Goal: Task Accomplishment & Management: Use online tool/utility

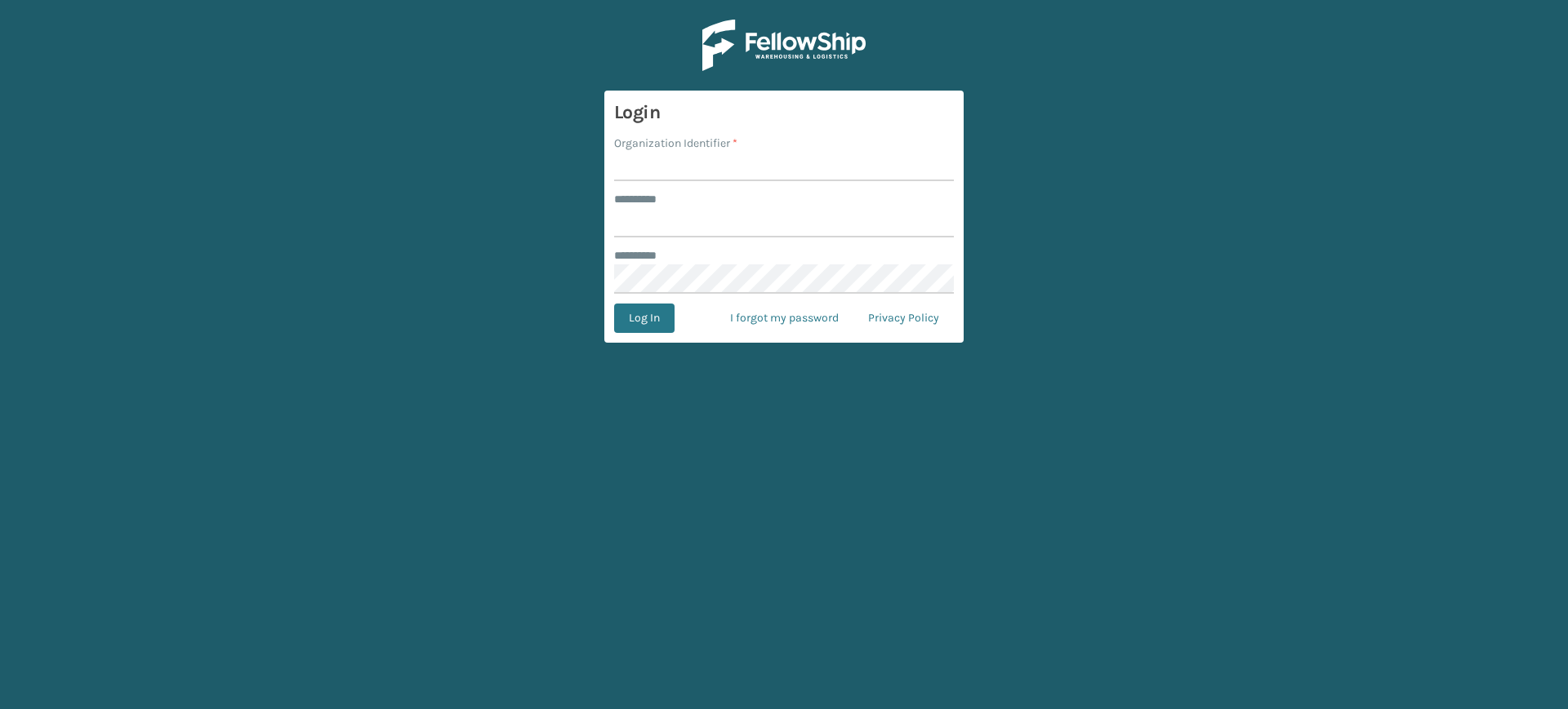
click at [814, 162] on input "Organization Identifier *" at bounding box center [784, 167] width 339 height 30
type input "[PERSON_NAME]"
click at [728, 225] on input "******** *" at bounding box center [784, 223] width 339 height 30
type input "******"
click at [657, 313] on button "Log In" at bounding box center [644, 319] width 60 height 30
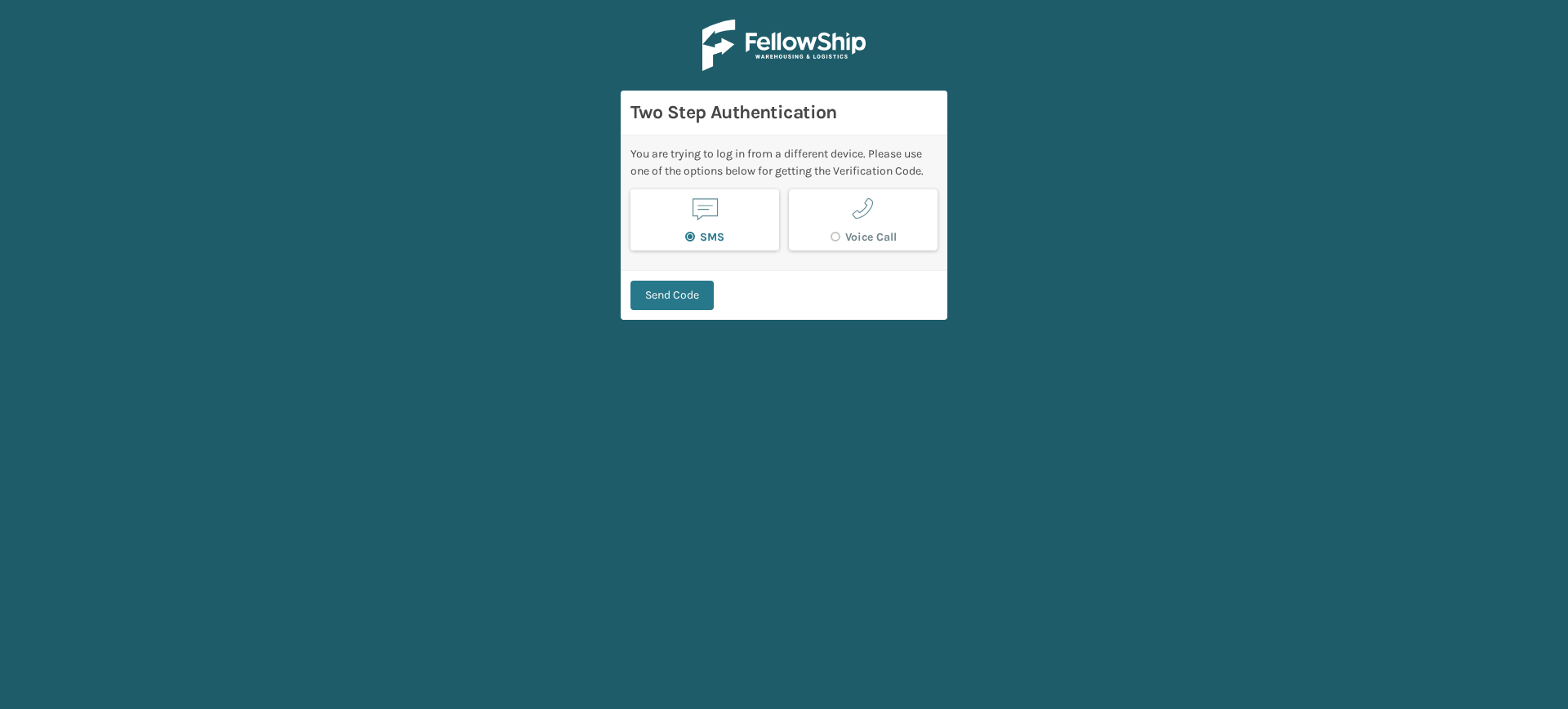
click at [696, 234] on label "SMS" at bounding box center [705, 236] width 39 height 14
click at [686, 234] on input "SMS" at bounding box center [685, 233] width 1 height 10
click at [686, 290] on button "Send Code" at bounding box center [672, 296] width 83 height 30
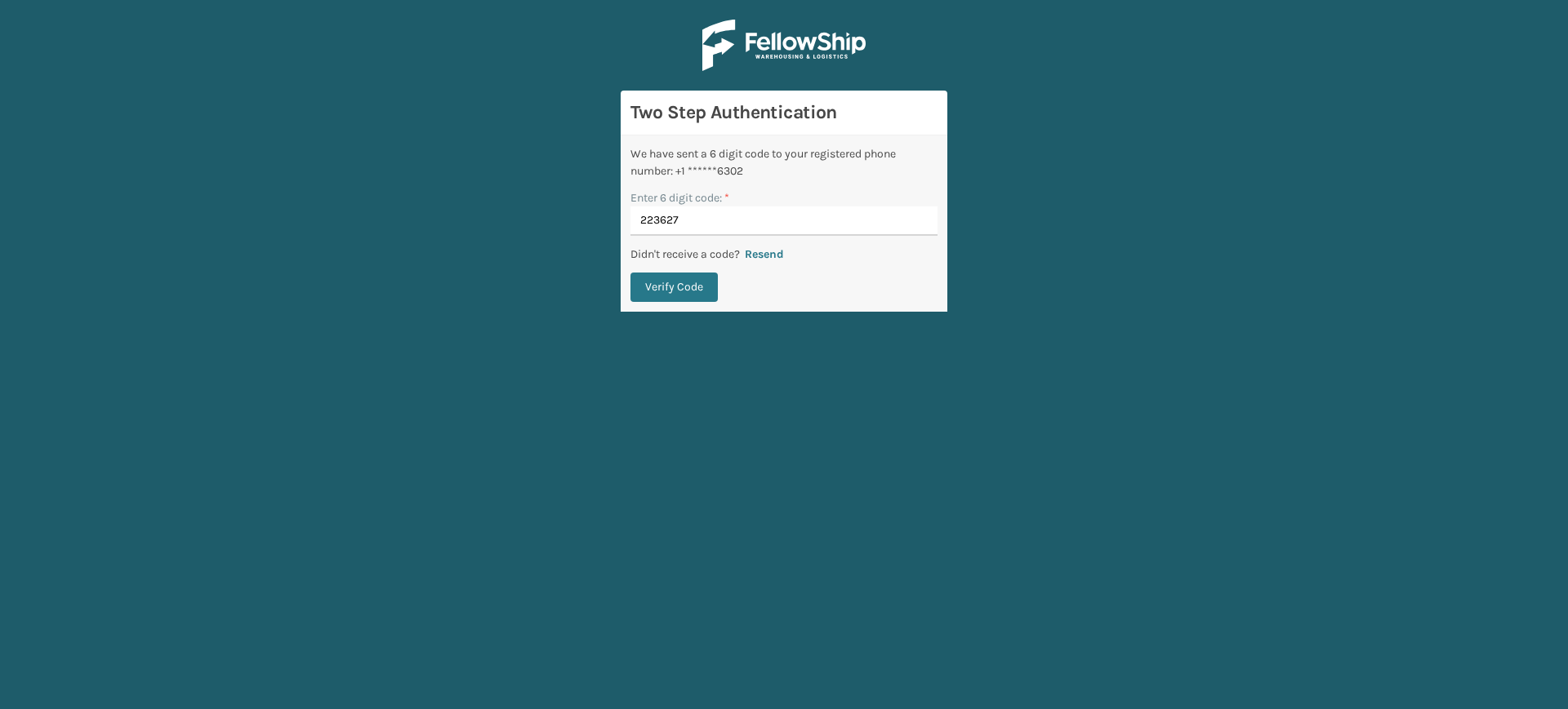
type input "223627"
click at [631, 272] on button "Verify Code" at bounding box center [674, 287] width 87 height 30
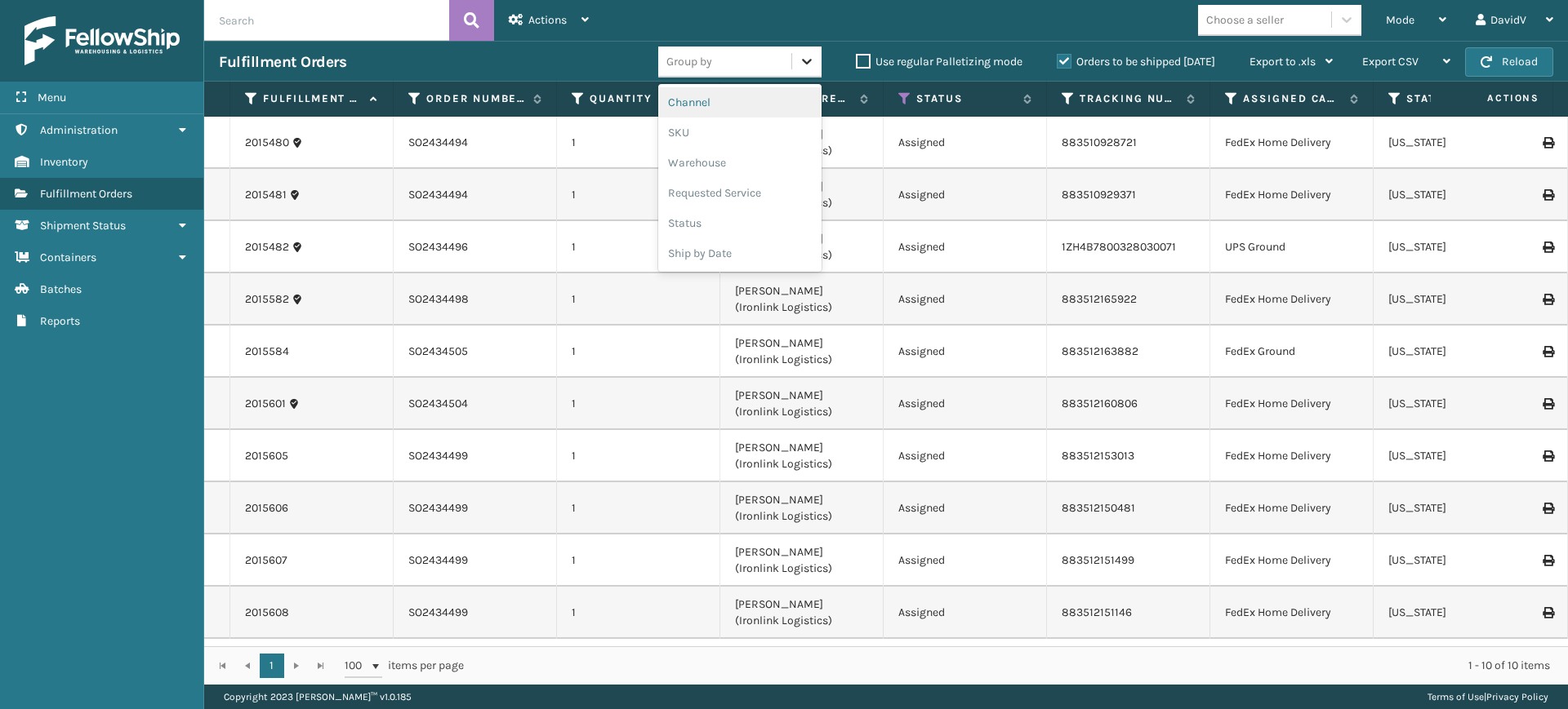
click at [802, 62] on icon at bounding box center [807, 61] width 10 height 6
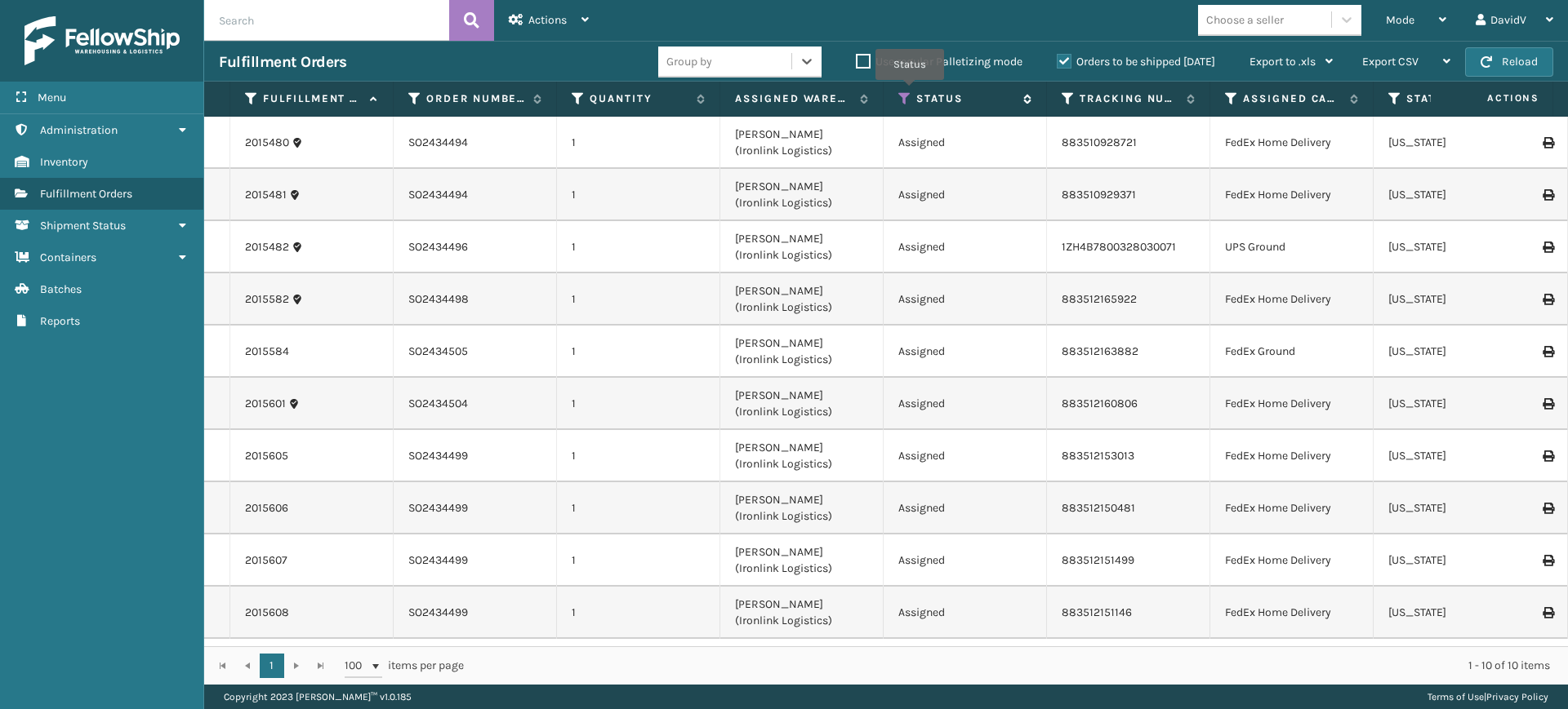
click at [910, 92] on icon at bounding box center [905, 99] width 13 height 15
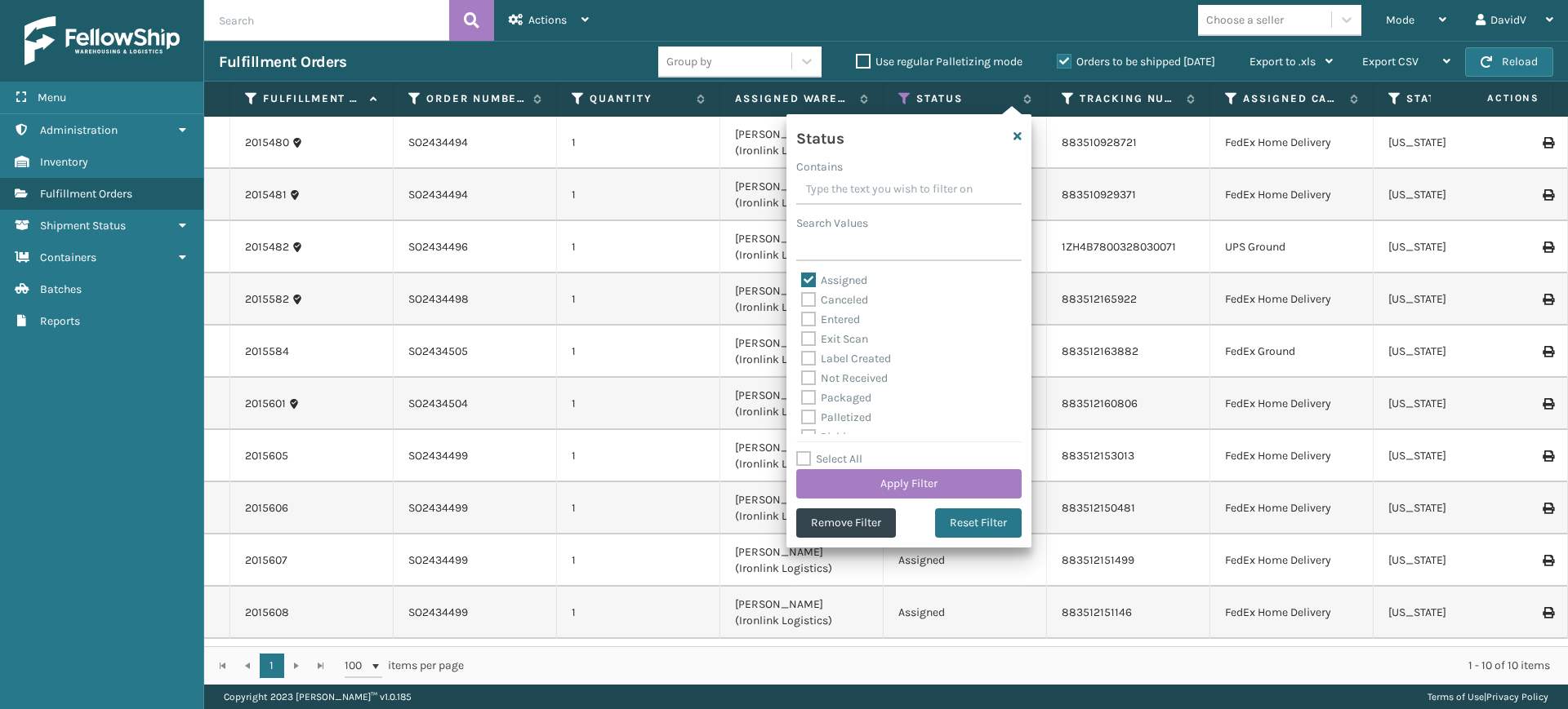
click at [809, 338] on label "Exit Scan" at bounding box center [835, 338] width 67 height 14
click at [802, 338] on input "Exit Scan" at bounding box center [801, 335] width 1 height 10
checkbox input "true"
click at [810, 276] on label "Assigned" at bounding box center [834, 280] width 66 height 14
click at [802, 276] on input "Assigned" at bounding box center [801, 275] width 1 height 10
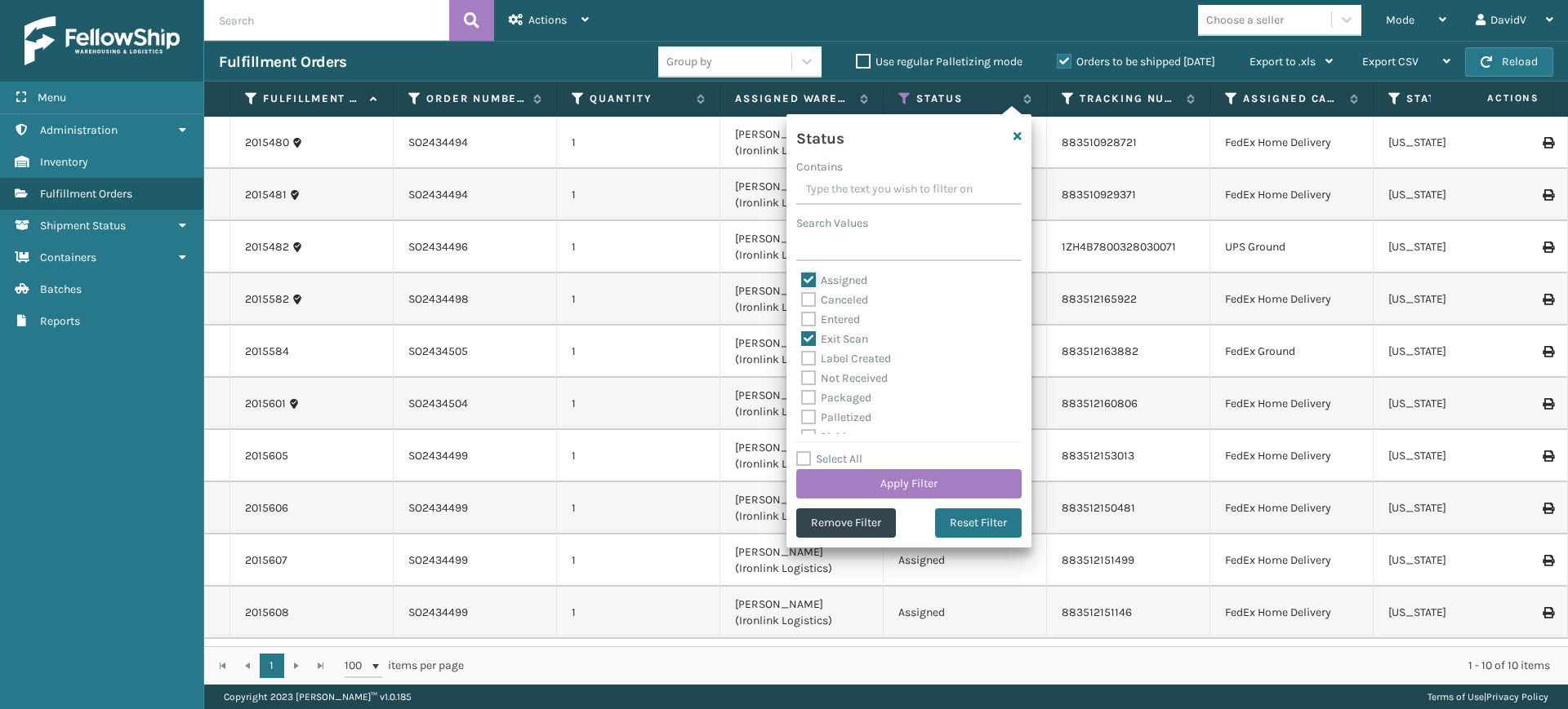
checkbox input "false"
click at [878, 484] on button "Apply Filter" at bounding box center [908, 484] width 225 height 30
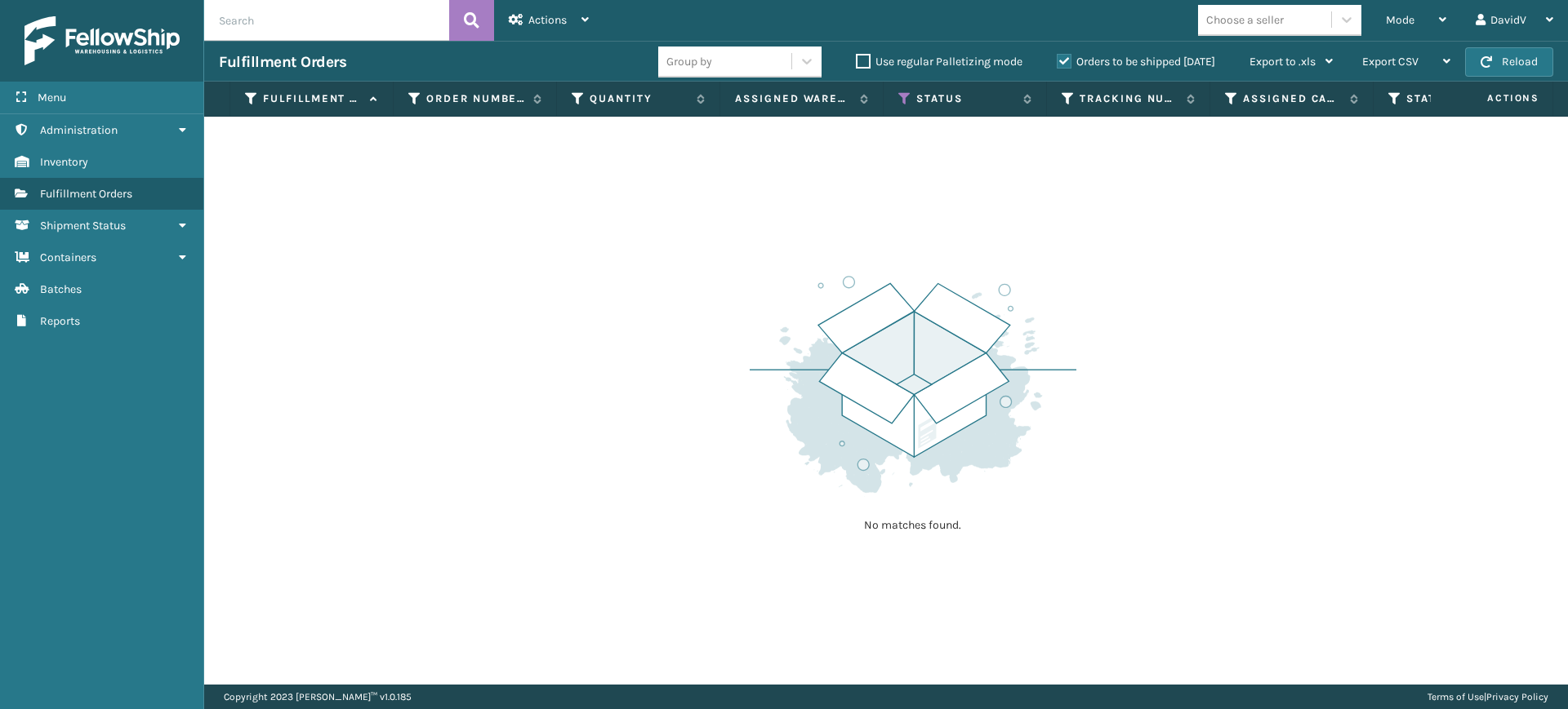
click at [1065, 61] on label "Orders to be shipped [DATE]" at bounding box center [1135, 61] width 159 height 14
click at [1057, 61] on input "Orders to be shipped [DATE]" at bounding box center [1056, 57] width 1 height 10
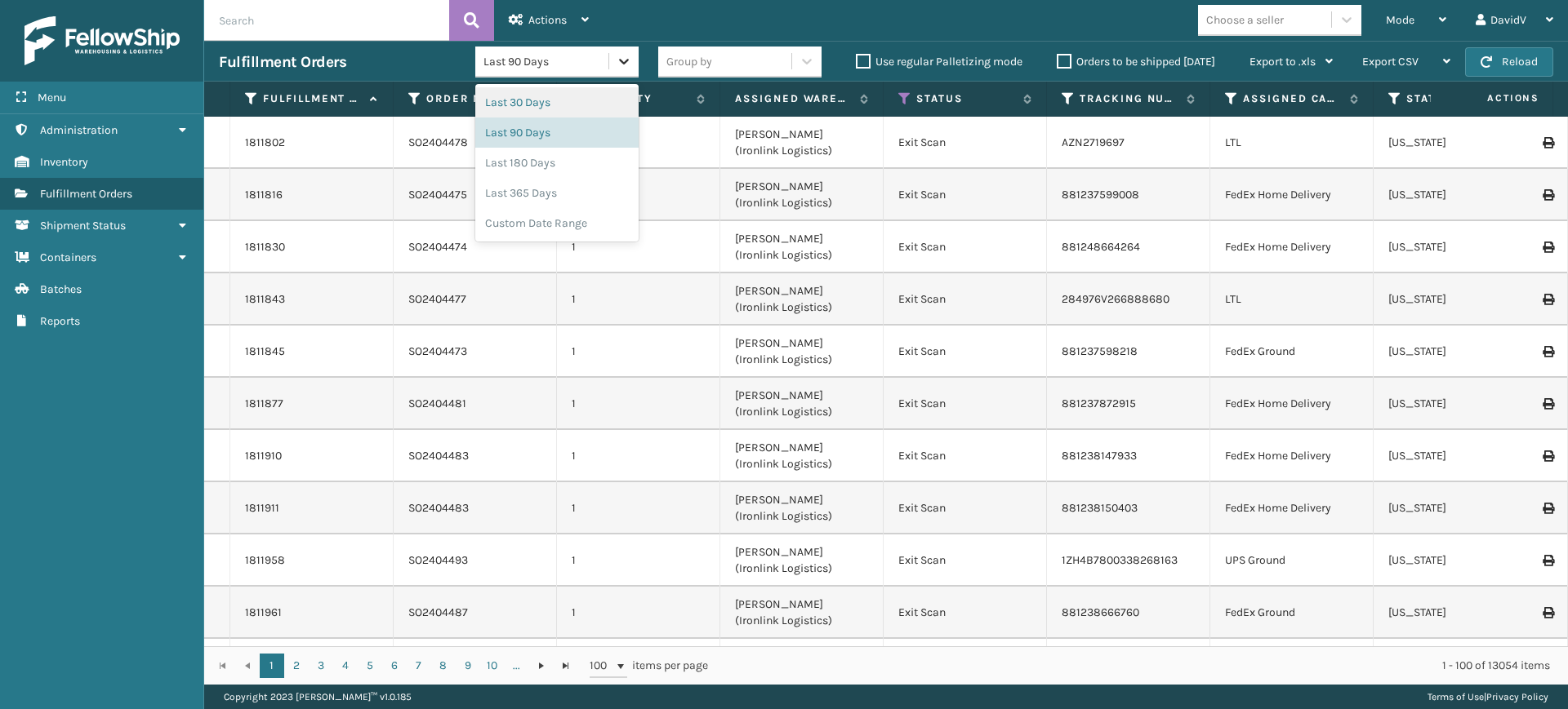
click at [624, 57] on icon at bounding box center [624, 61] width 17 height 17
click at [577, 228] on div "Custom Date Range" at bounding box center [556, 223] width 163 height 31
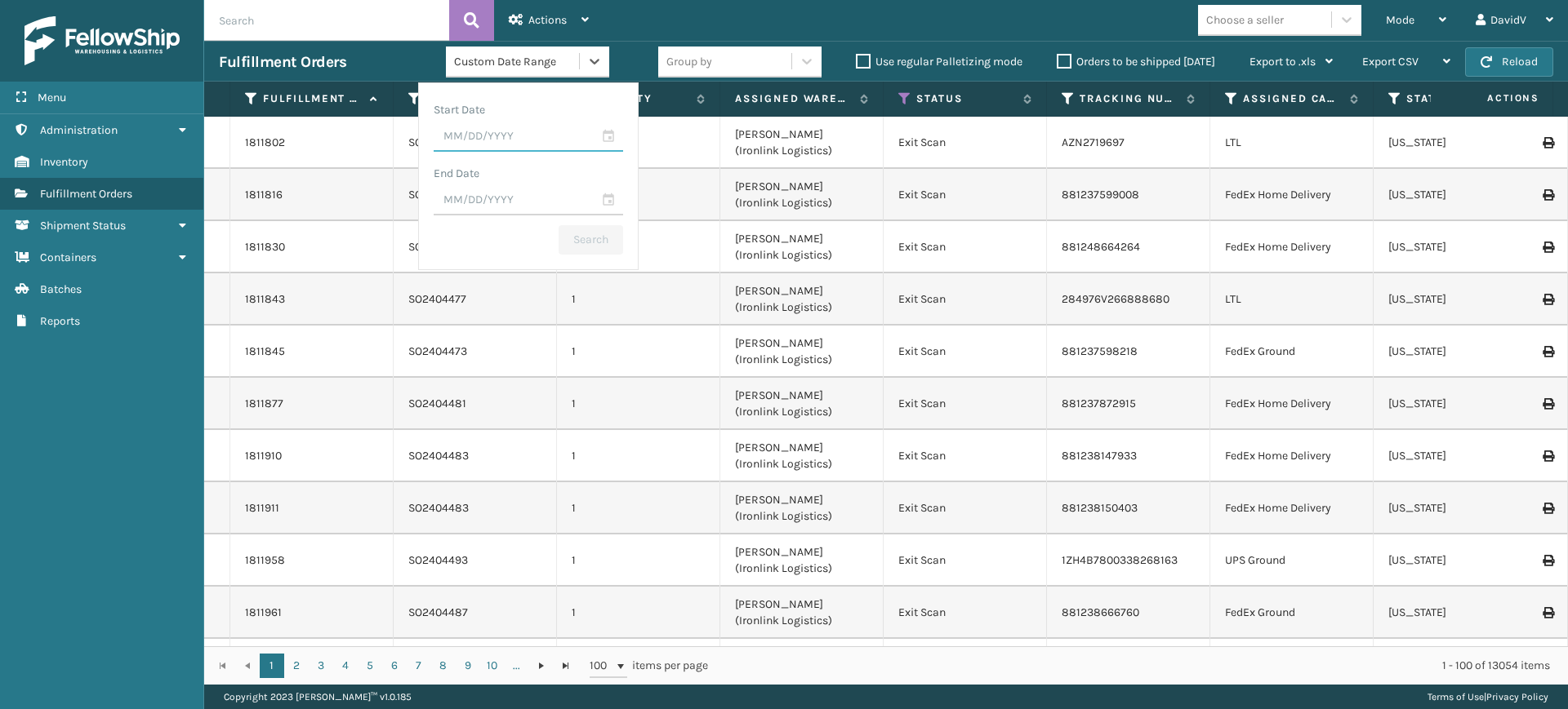
click at [607, 135] on input "text" at bounding box center [529, 137] width 189 height 30
click at [497, 293] on div "12" at bounding box center [489, 294] width 24 height 24
type input "[DATE]"
click at [598, 201] on input "text" at bounding box center [529, 201] width 189 height 30
click at [490, 348] on div "12" at bounding box center [489, 357] width 24 height 24
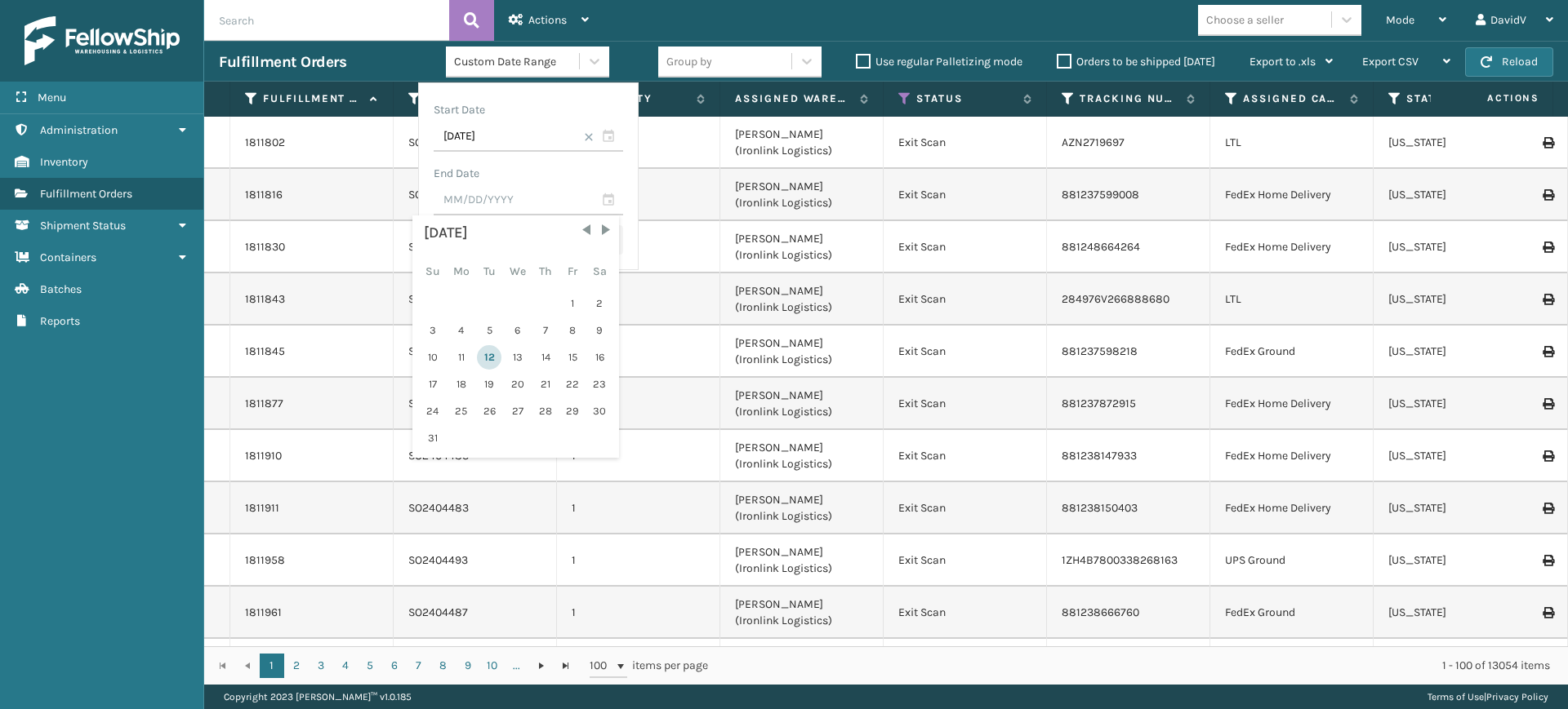
type input "[DATE]"
click at [581, 234] on button "Search" at bounding box center [591, 240] width 65 height 30
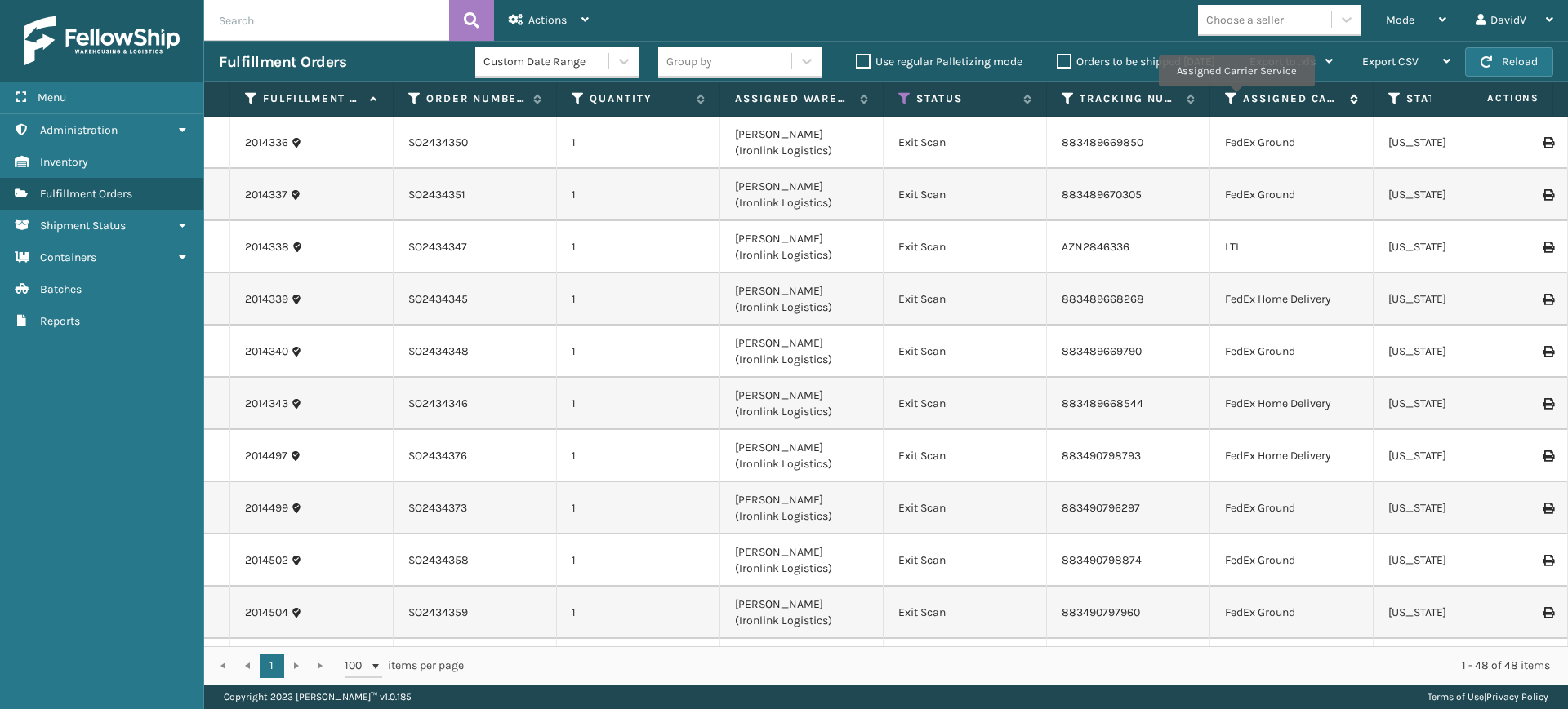
click at [1234, 99] on icon at bounding box center [1231, 99] width 13 height 15
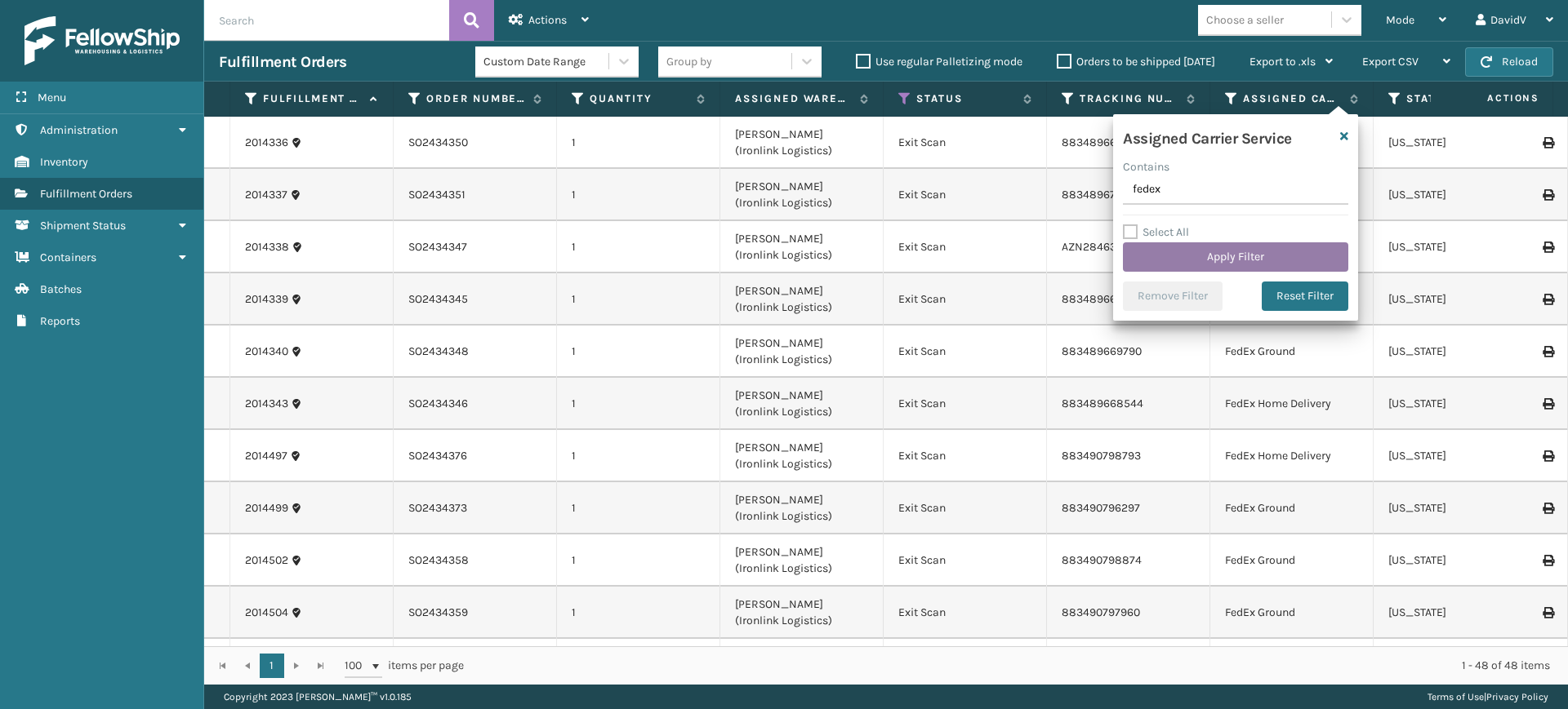
type input "fedex"
click at [1199, 260] on button "Apply Filter" at bounding box center [1235, 258] width 225 height 30
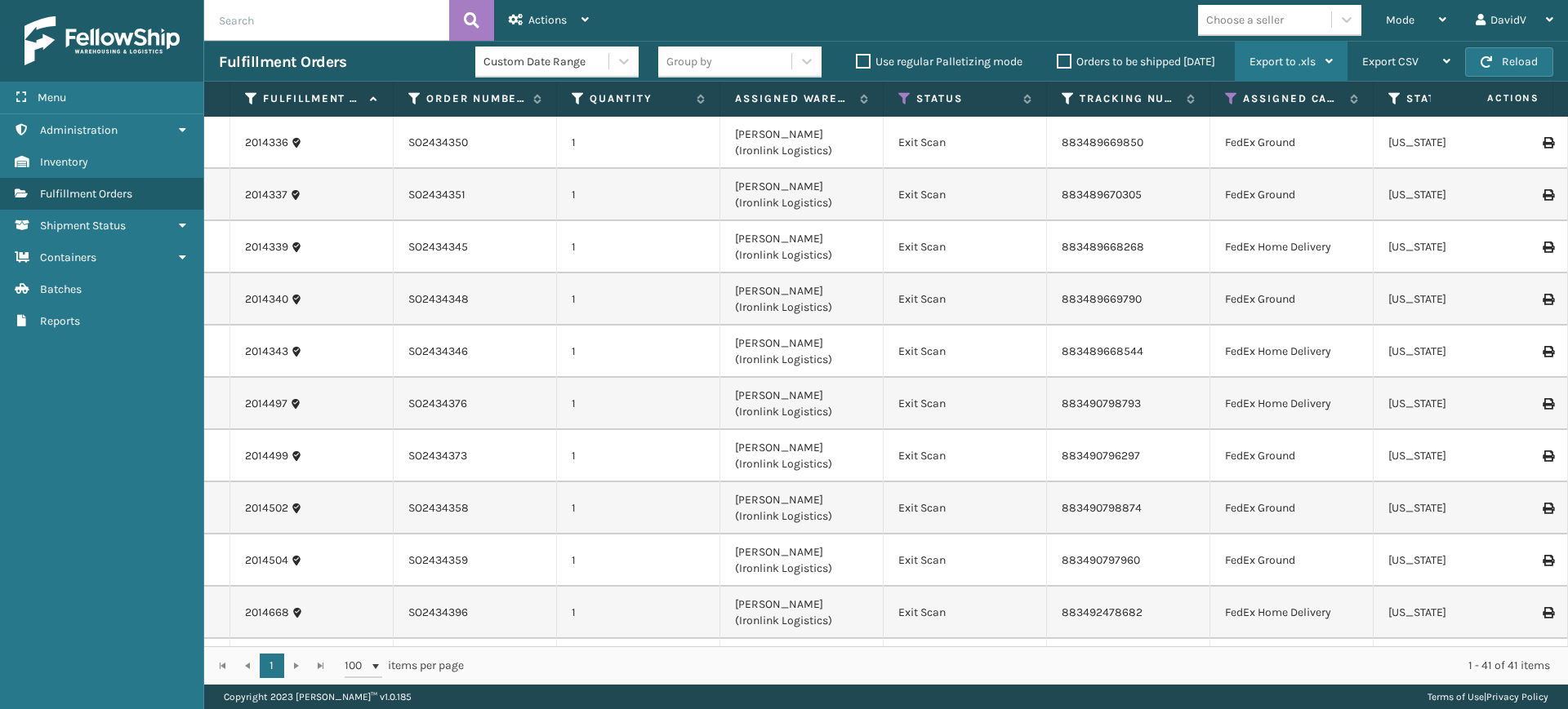
click at [1324, 61] on div "Export to .xls" at bounding box center [1291, 62] width 83 height 41
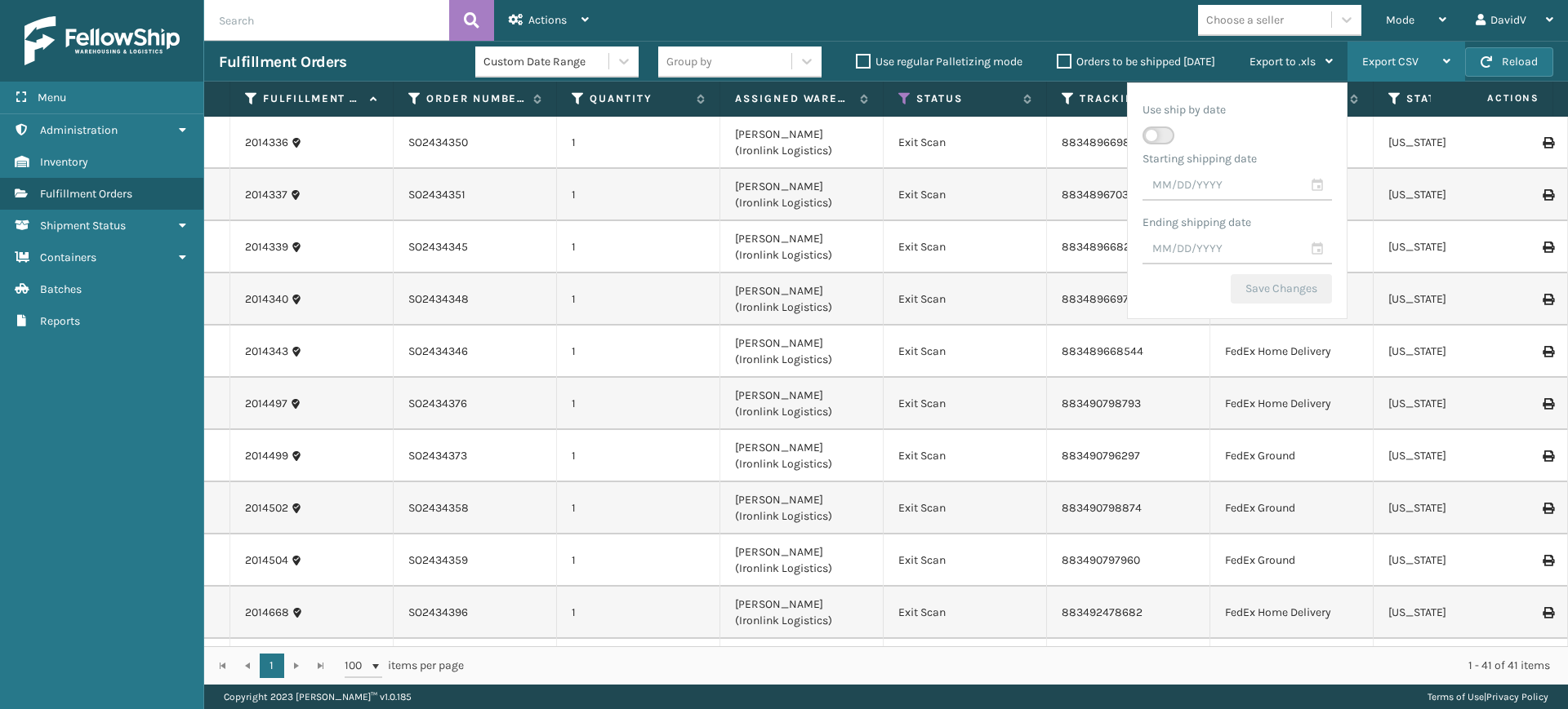
click at [1447, 64] on icon at bounding box center [1447, 61] width 7 height 11
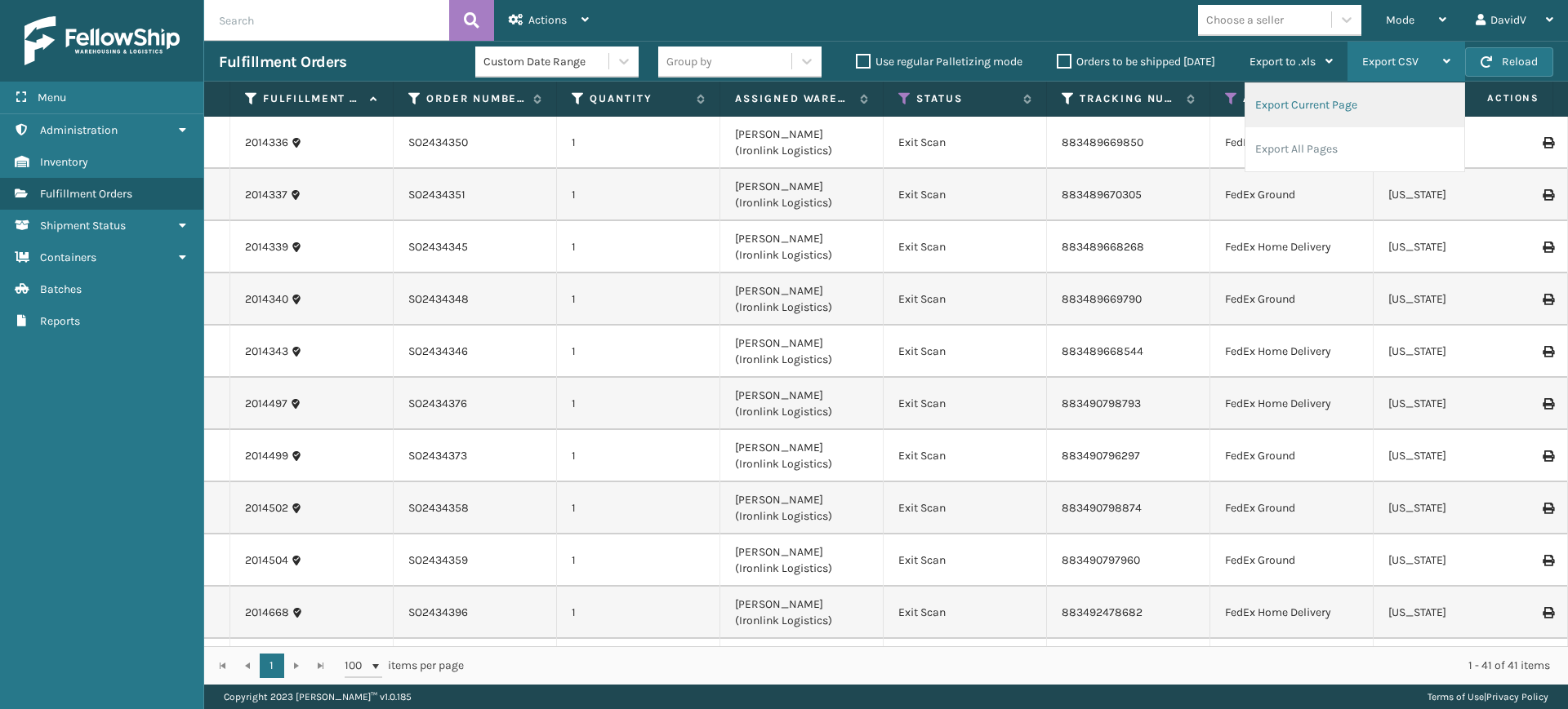
click at [1327, 104] on li "Export Current Page" at bounding box center [1355, 106] width 219 height 44
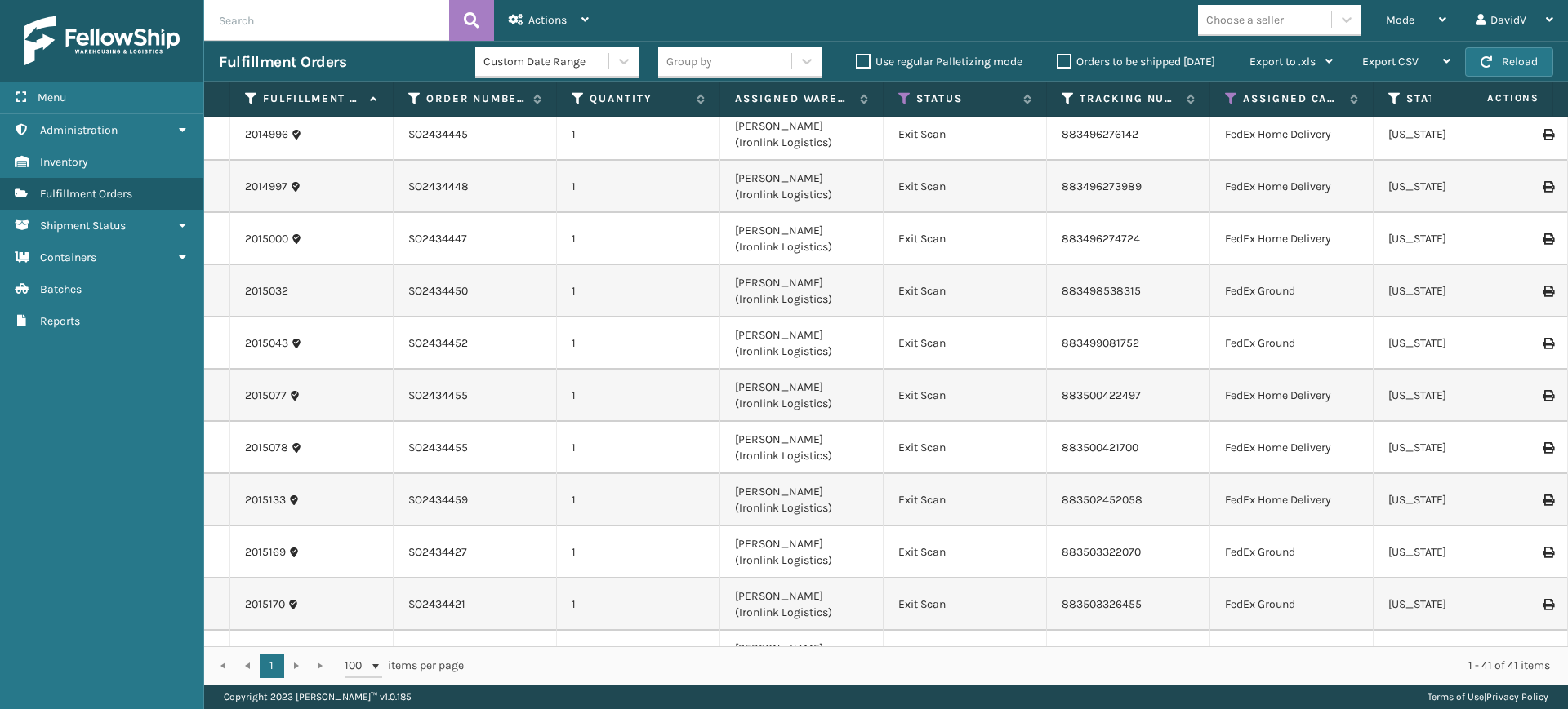
scroll to position [1627, 0]
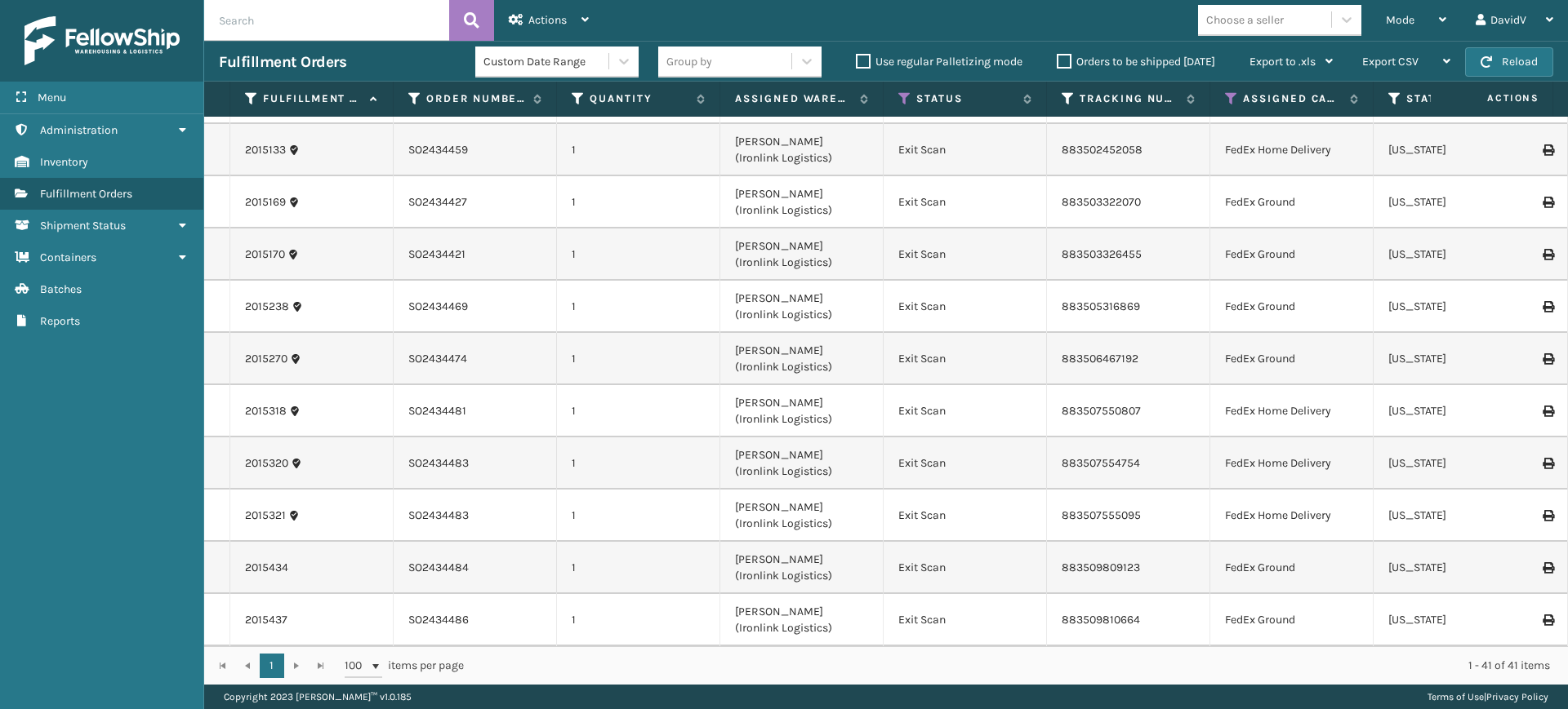
click at [298, 665] on div "1 1 100 items per page 1 - 41 of 41 items" at bounding box center [886, 665] width 1363 height 38
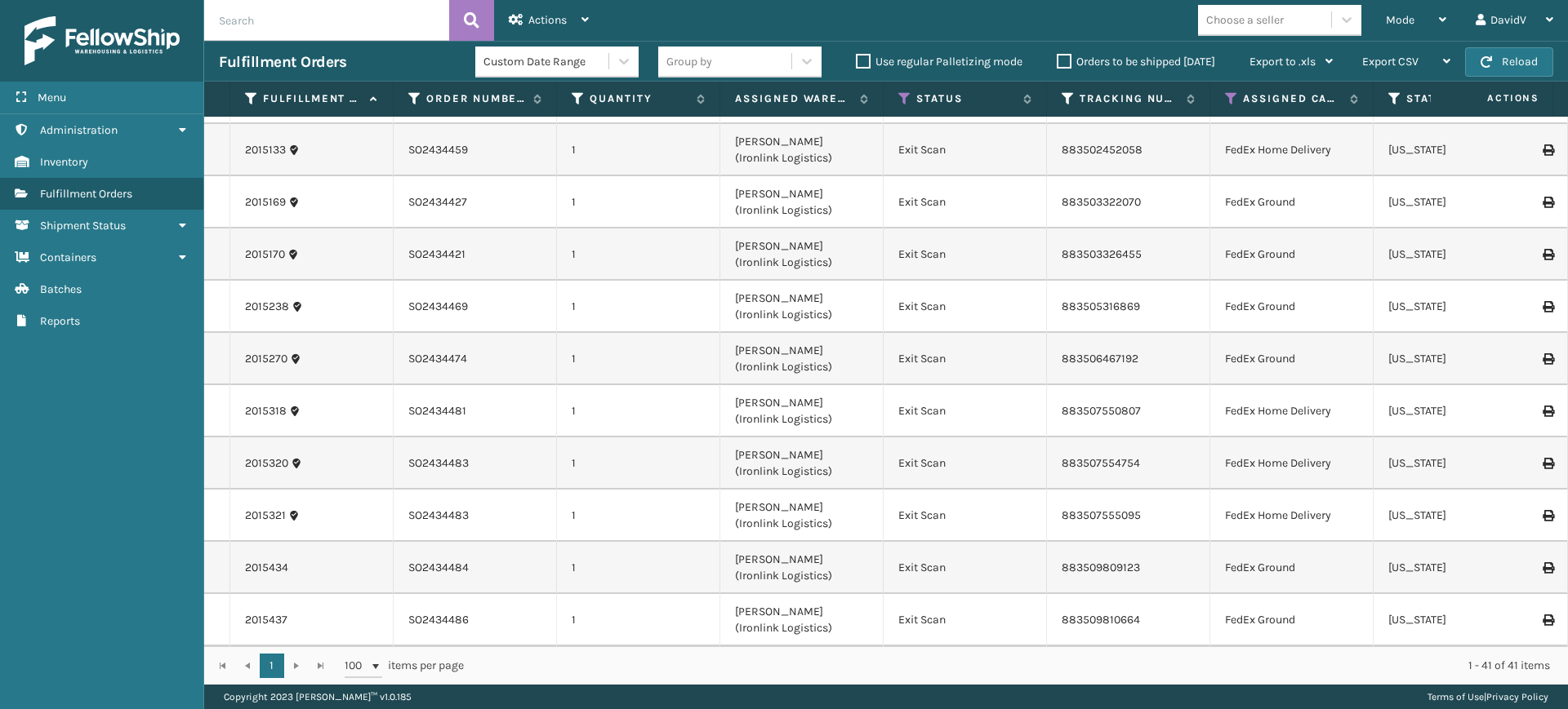
click at [298, 665] on div "1 1 100 items per page 1 - 41 of 41 items" at bounding box center [886, 665] width 1363 height 38
click at [317, 665] on div "1 1 100 items per page 1 - 41 of 41 items" at bounding box center [886, 665] width 1363 height 38
click at [298, 665] on div "1 1 100 items per page 1 - 41 of 41 items" at bounding box center [886, 665] width 1363 height 38
click at [291, 665] on div "1 1 100 items per page 1 - 41 of 41 items" at bounding box center [886, 665] width 1363 height 38
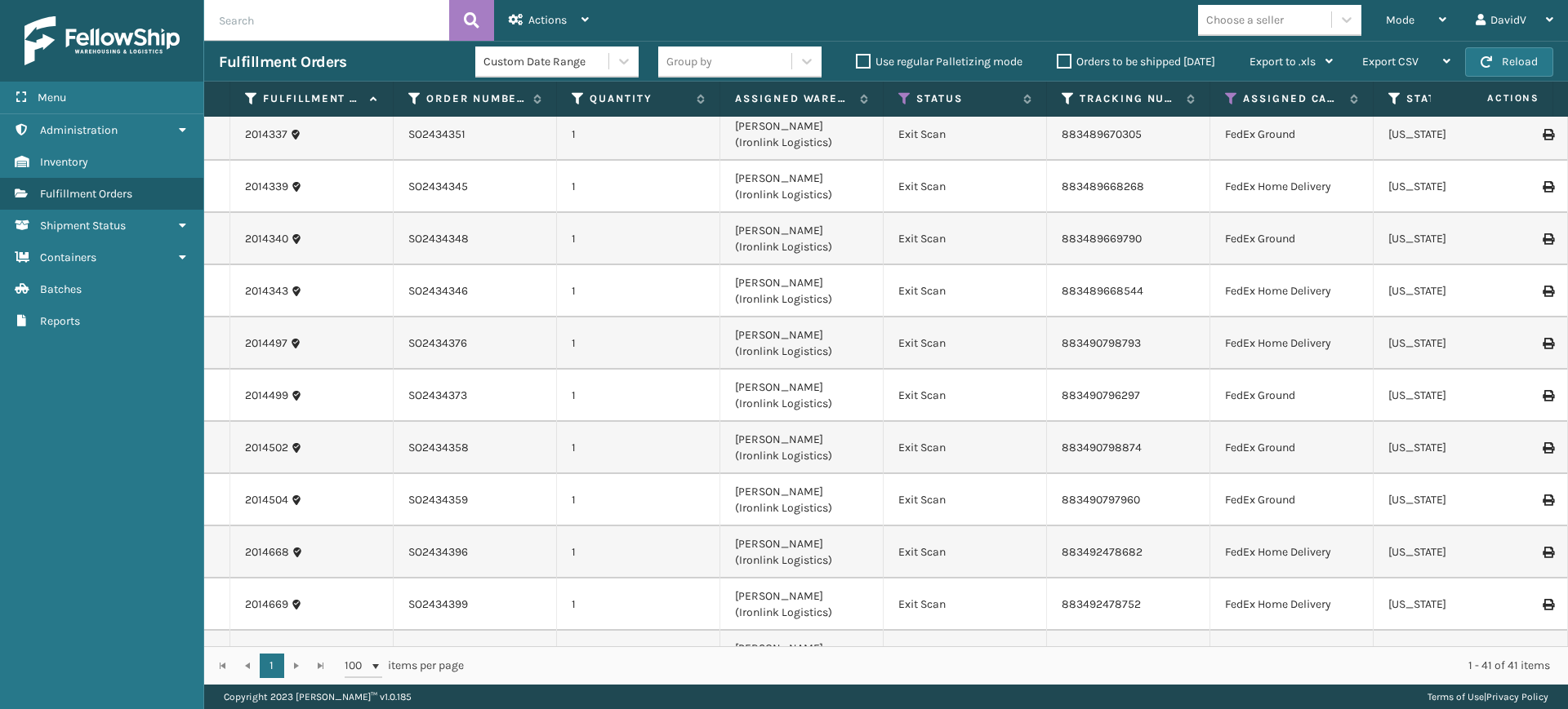
scroll to position [0, 0]
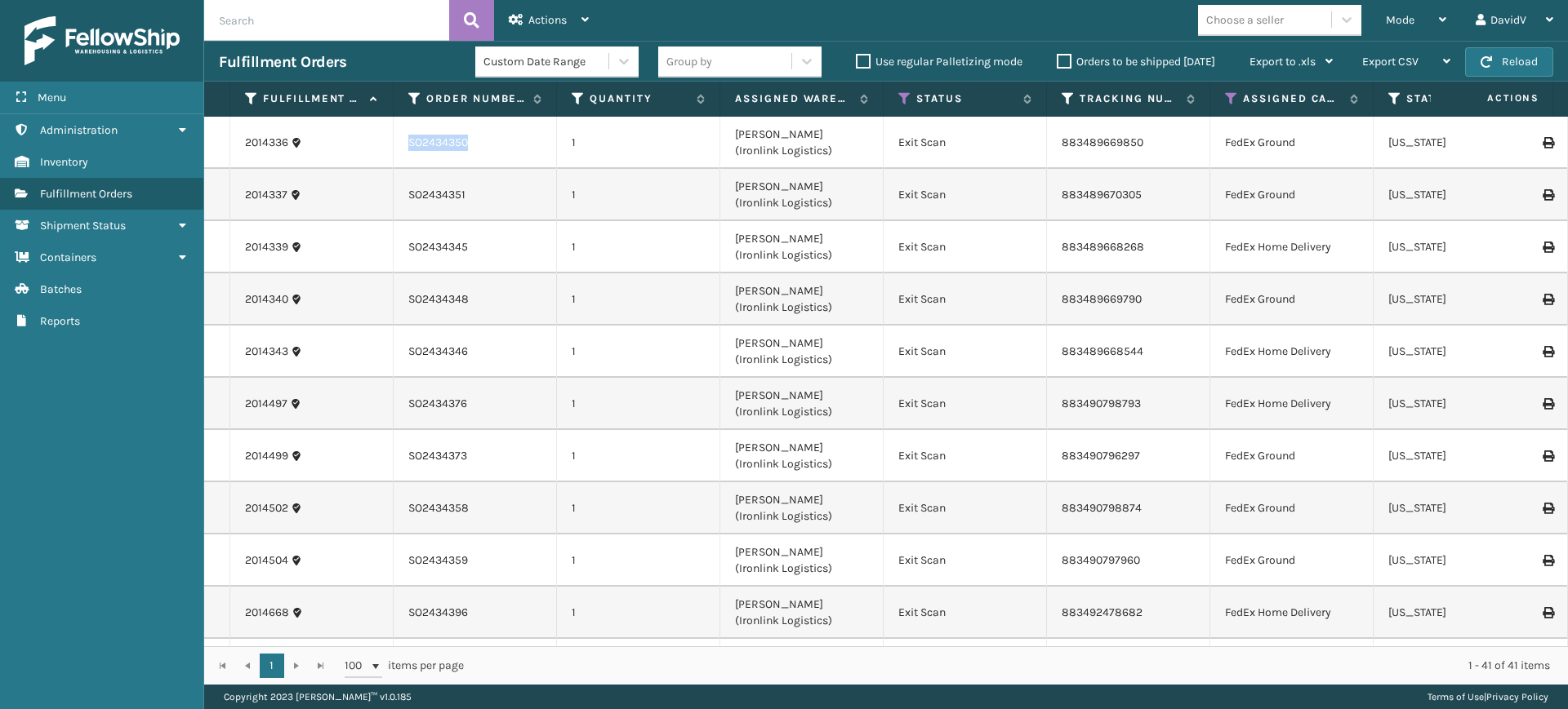
copy td "SO2434350"
drag, startPoint x: 411, startPoint y: 140, endPoint x: 469, endPoint y: 138, distance: 58.0
click at [469, 138] on td "SO2434350" at bounding box center [475, 143] width 163 height 52
click at [344, 32] on input "text" at bounding box center [326, 20] width 245 height 41
paste input "SO2433757"
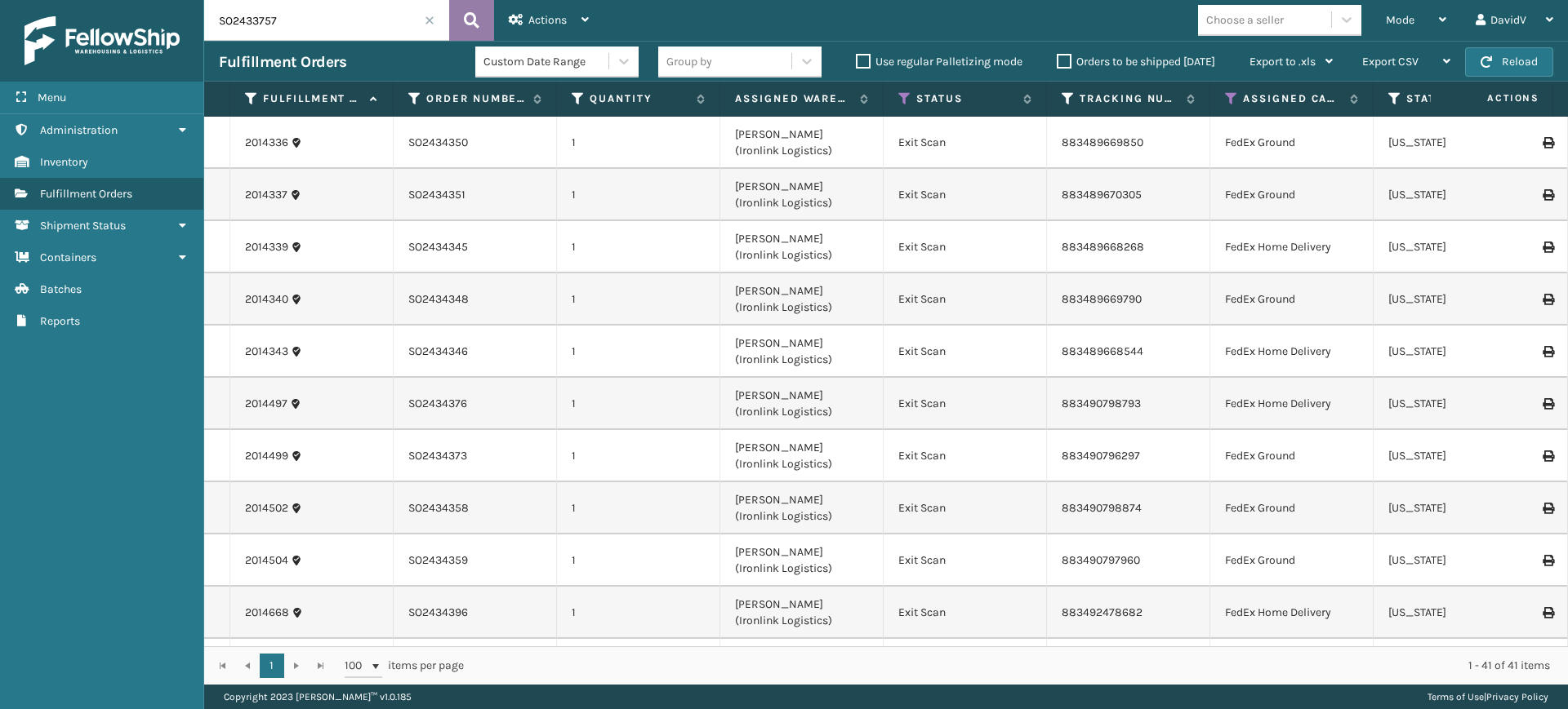
type input "SO2433757"
click at [461, 19] on button at bounding box center [471, 20] width 45 height 41
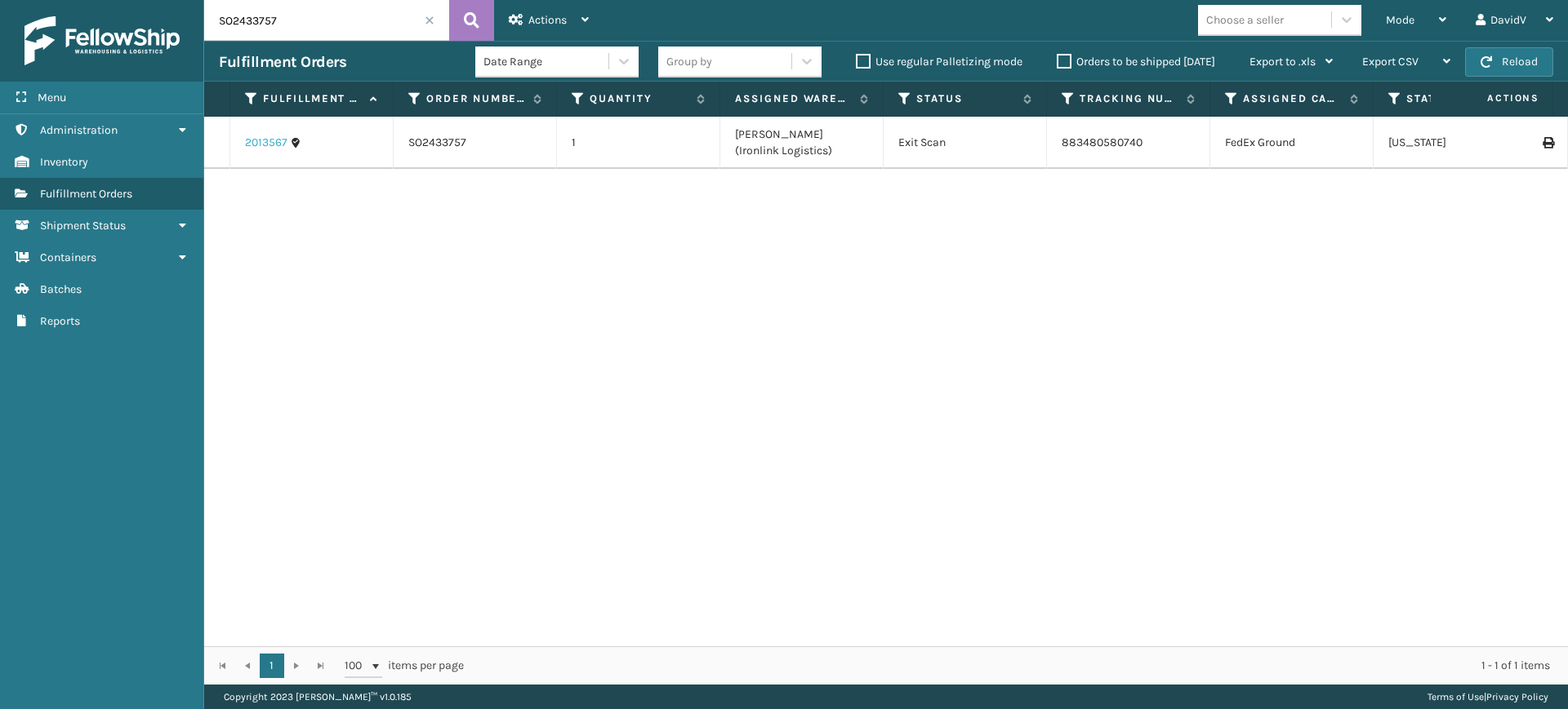
click at [258, 146] on link "2013567" at bounding box center [266, 143] width 43 height 17
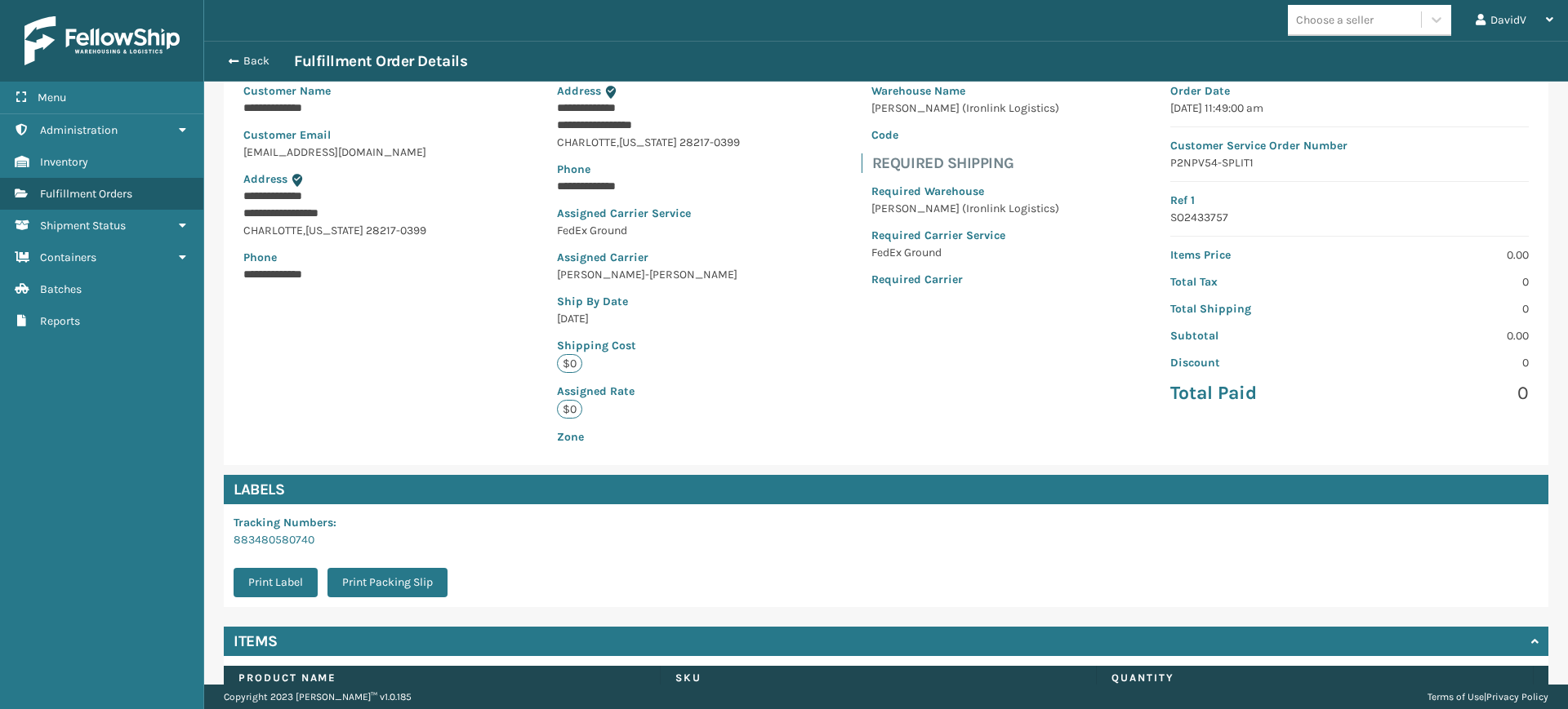
scroll to position [256, 0]
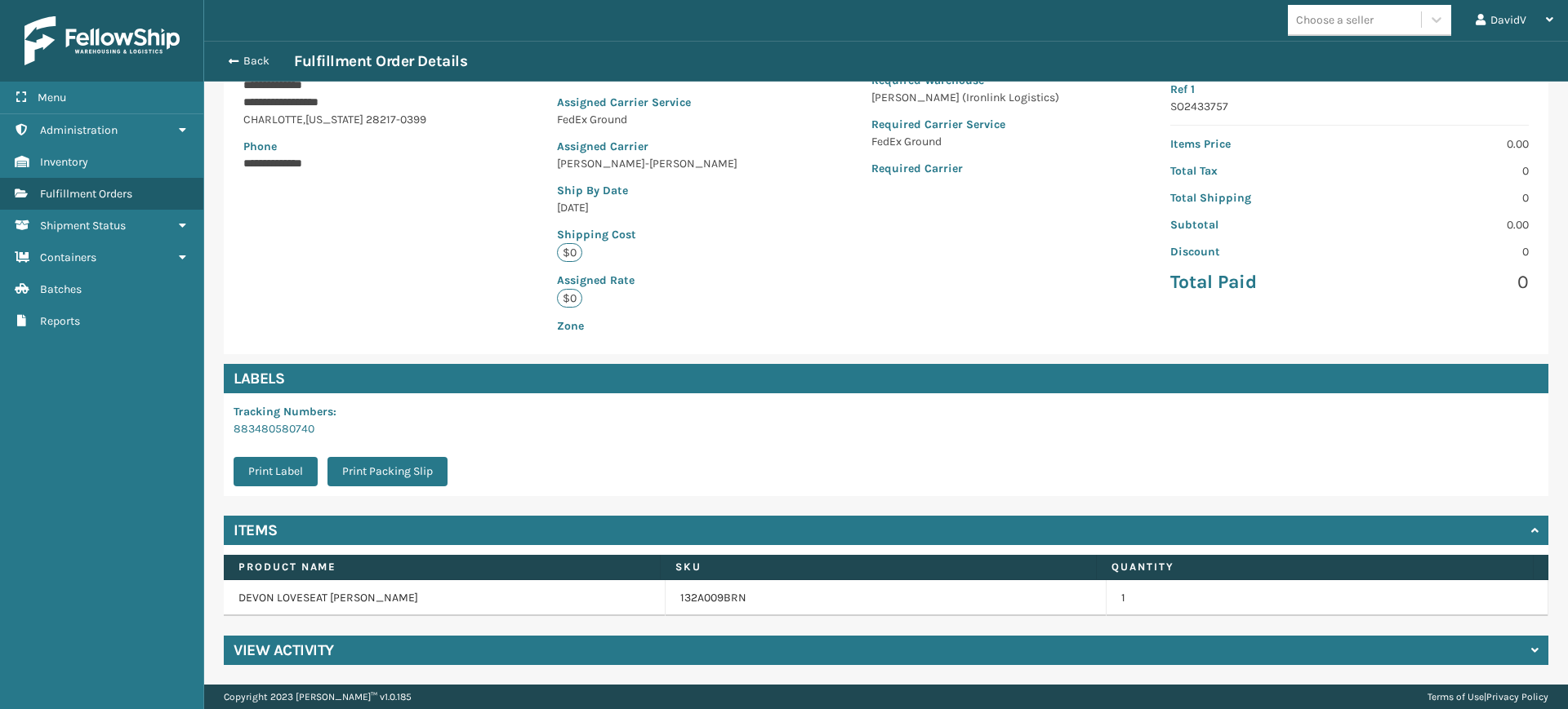
click at [268, 632] on div "**********" at bounding box center [886, 284] width 1363 height 802
click at [268, 653] on h4 "View Activity" at bounding box center [284, 650] width 100 height 19
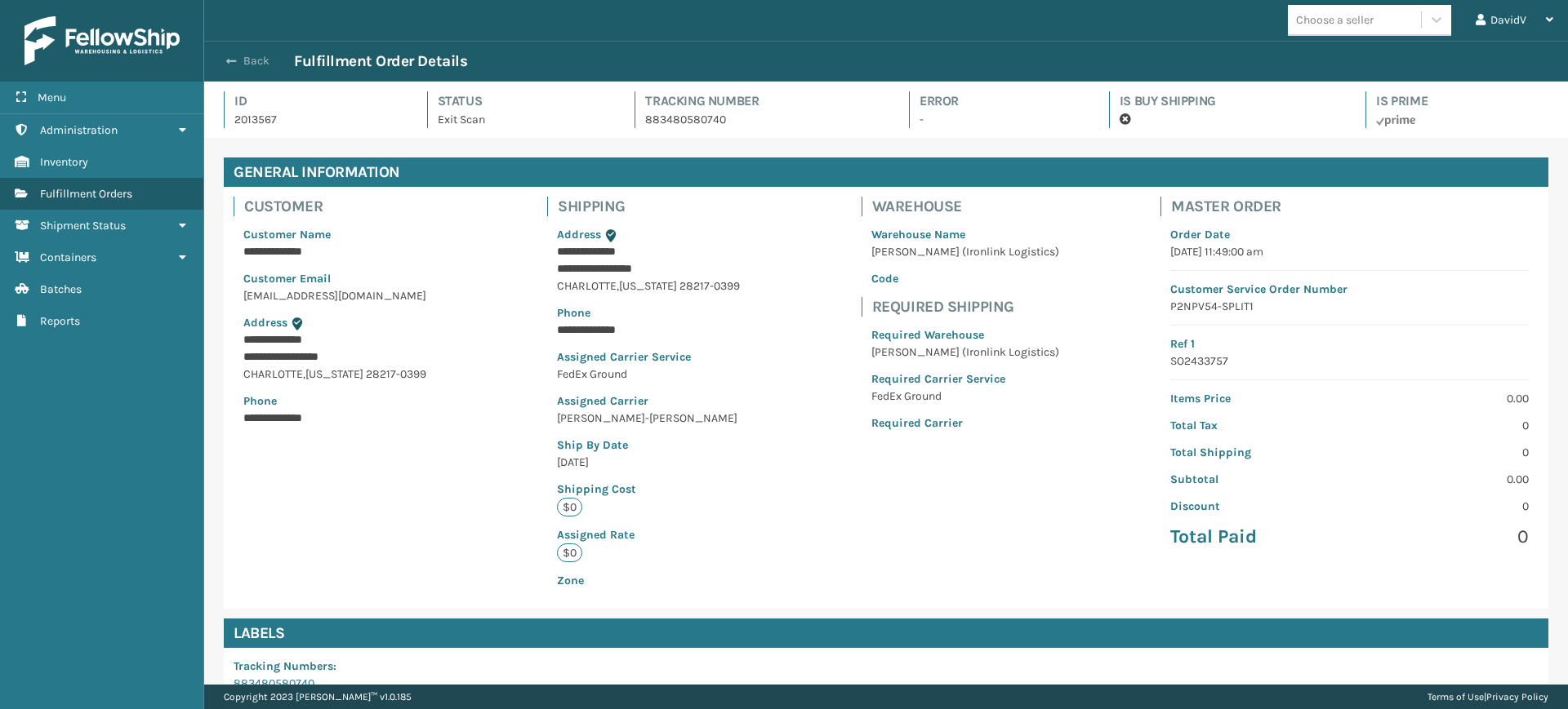
click at [226, 64] on span "button" at bounding box center [231, 61] width 10 height 11
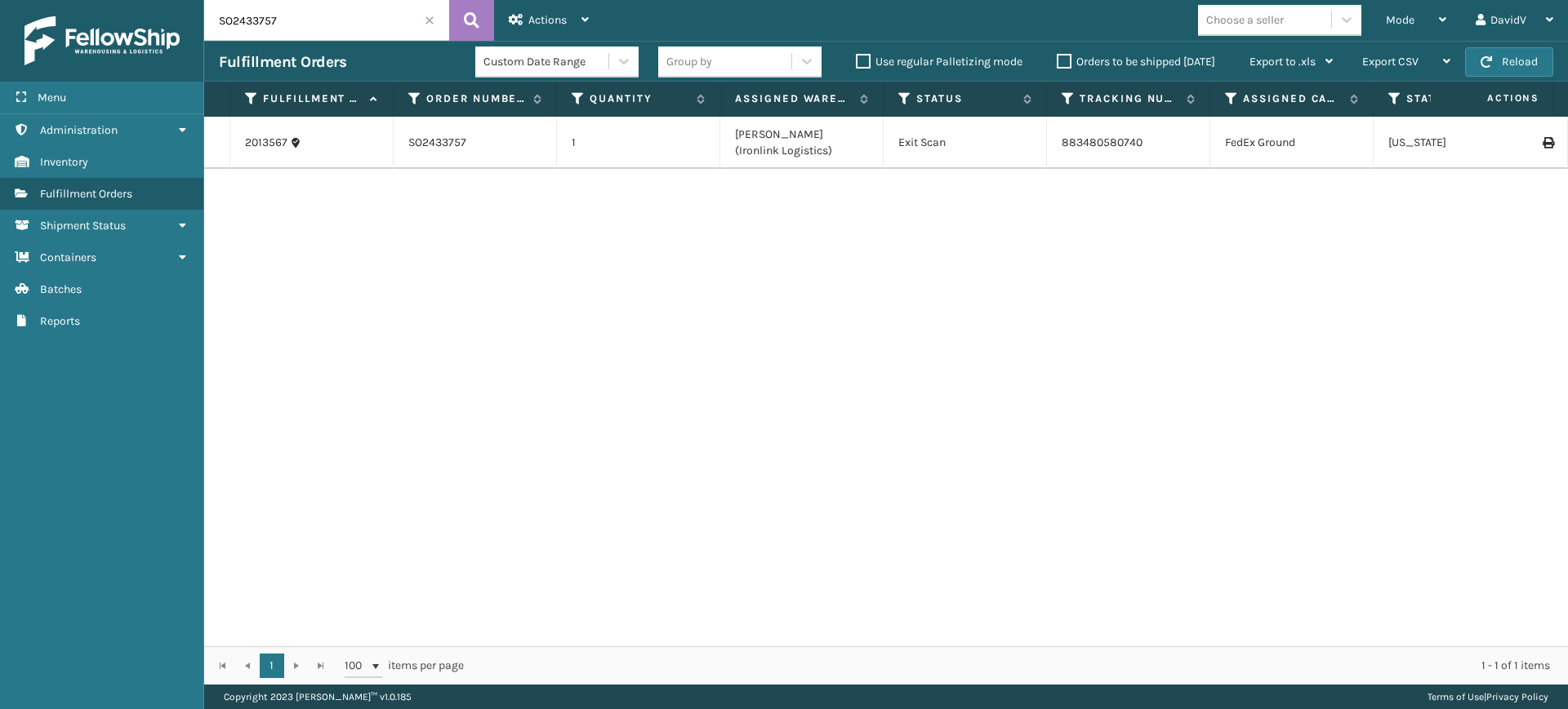
click at [427, 16] on span at bounding box center [429, 20] width 10 height 10
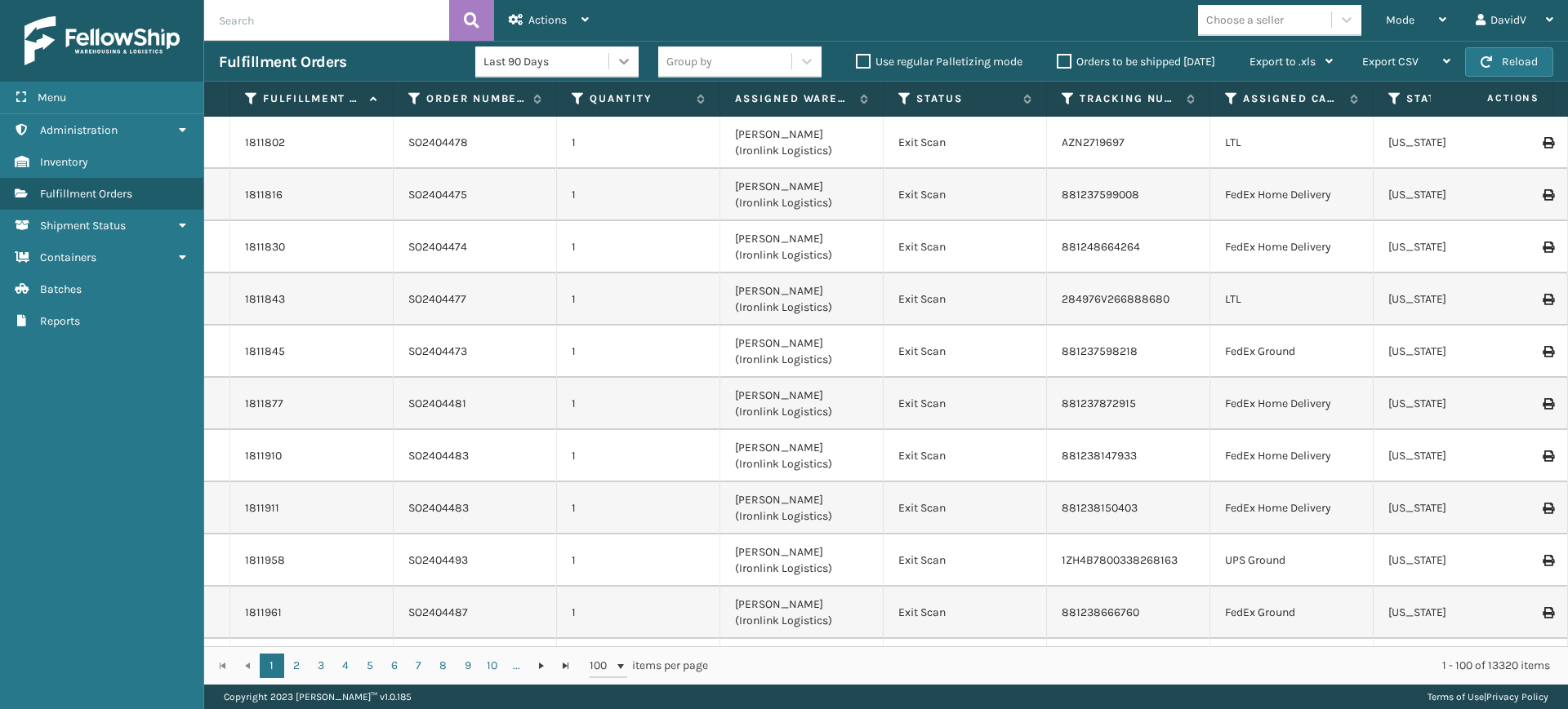
click at [618, 64] on icon at bounding box center [624, 61] width 17 height 17
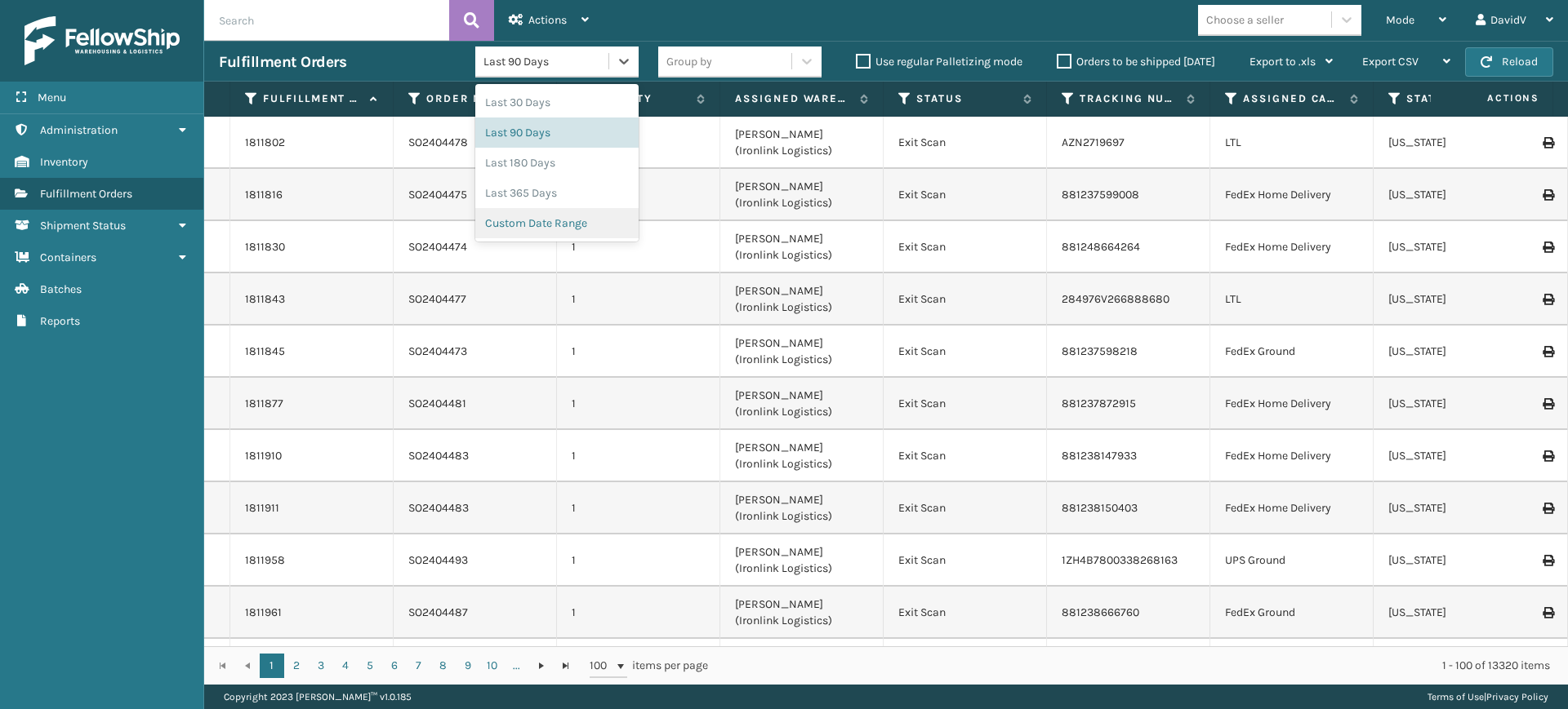
click at [555, 228] on div "Custom Date Range" at bounding box center [556, 223] width 163 height 31
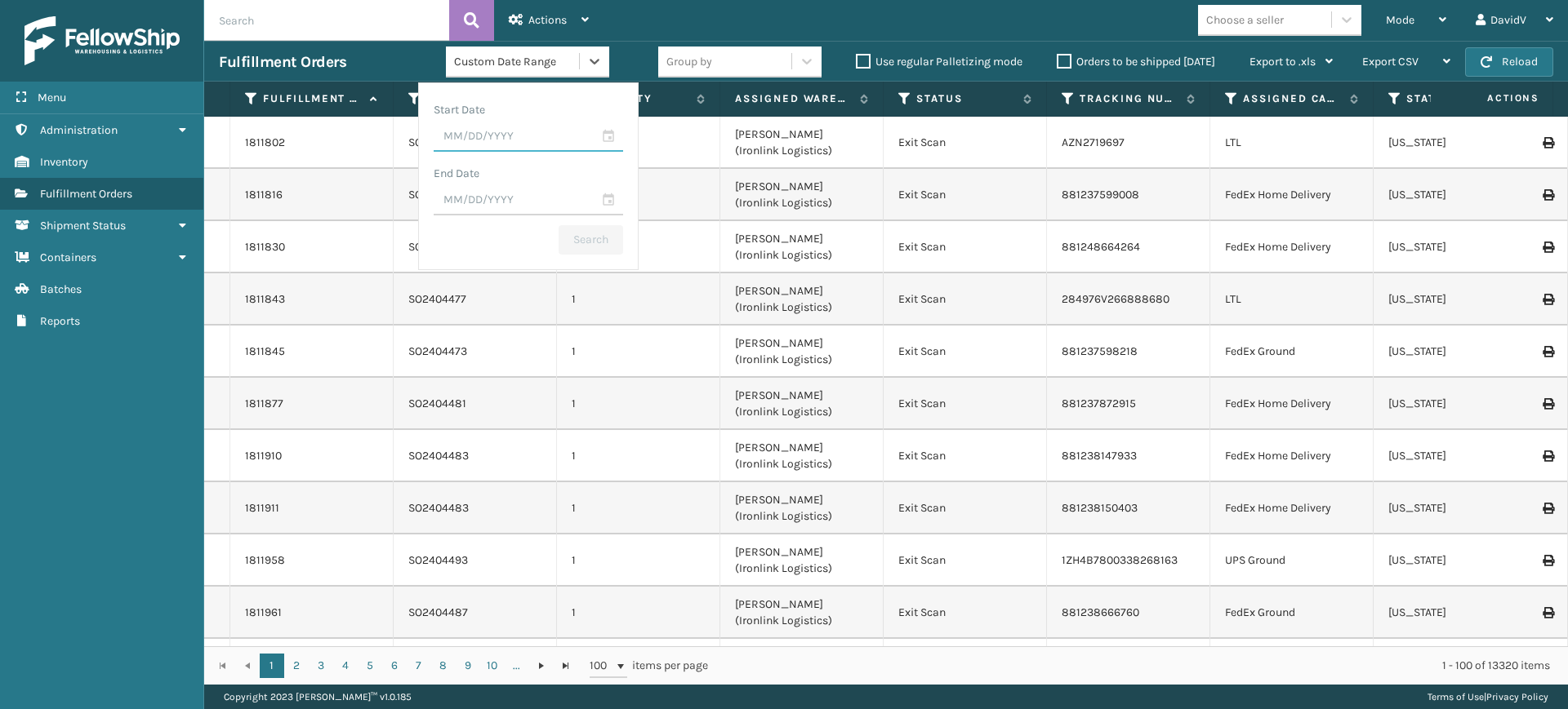
click at [496, 138] on input "text" at bounding box center [529, 137] width 189 height 30
click at [486, 296] on div "12" at bounding box center [489, 294] width 24 height 24
type input "[DATE]"
click at [604, 197] on input "text" at bounding box center [529, 201] width 189 height 30
click at [489, 363] on div "12" at bounding box center [489, 357] width 24 height 24
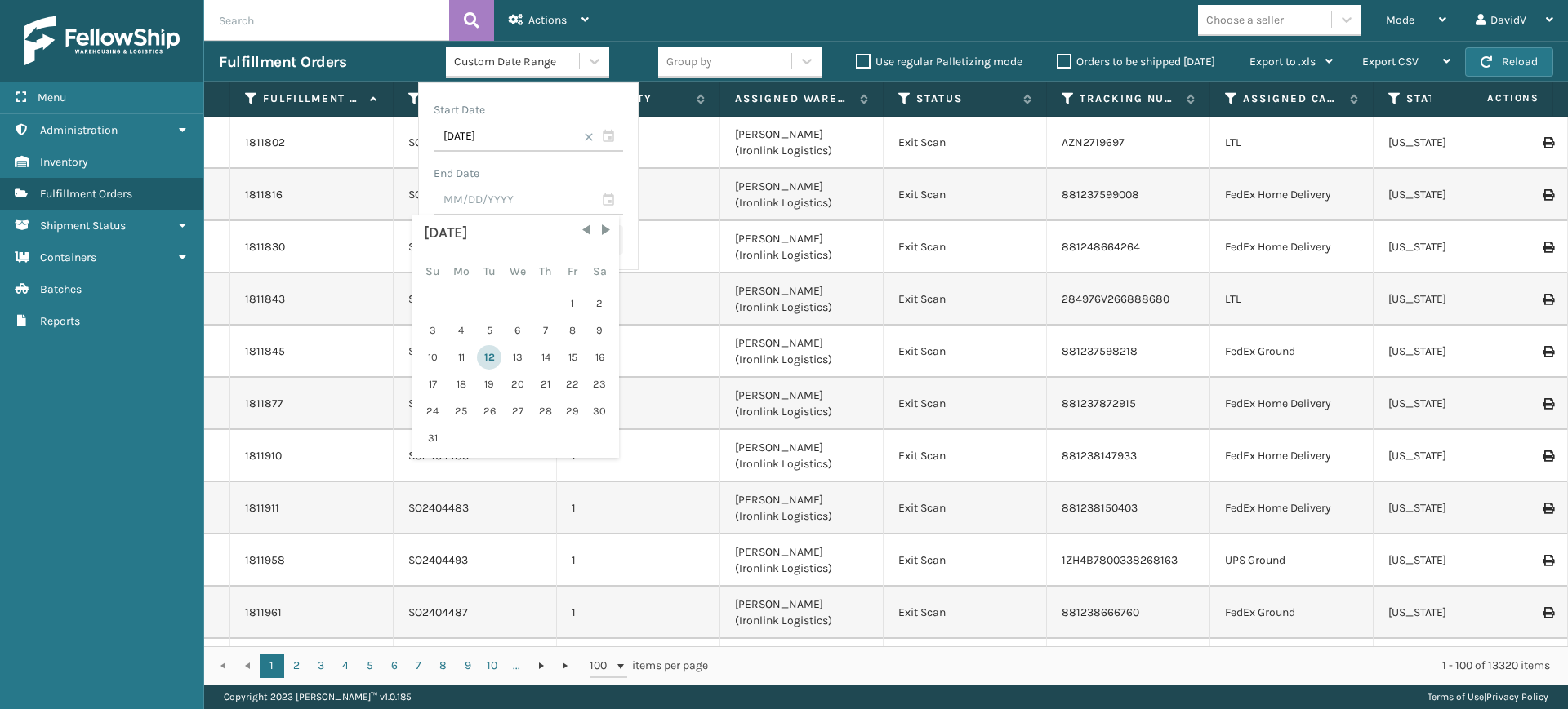
type input "[DATE]"
click at [581, 243] on button "Search" at bounding box center [591, 240] width 65 height 30
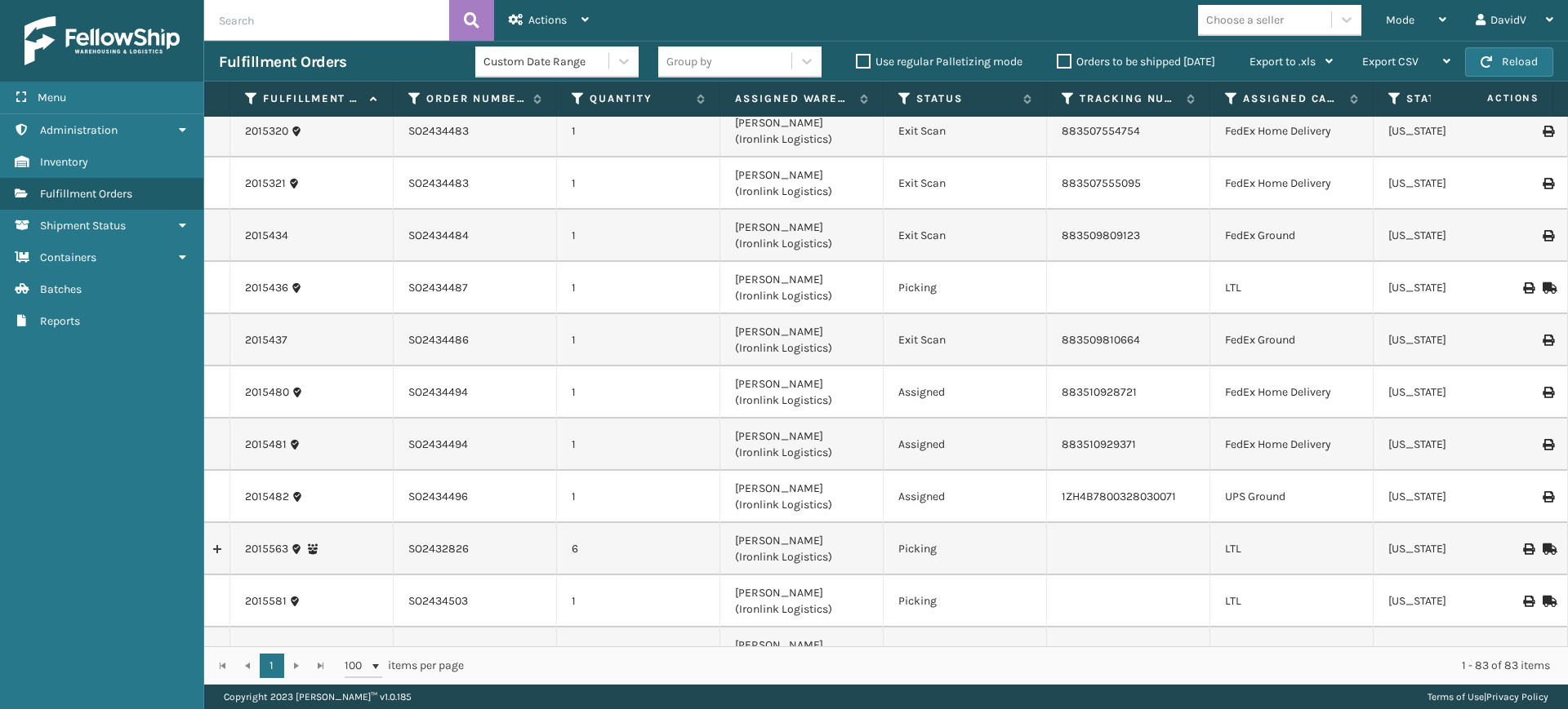
scroll to position [2699, 0]
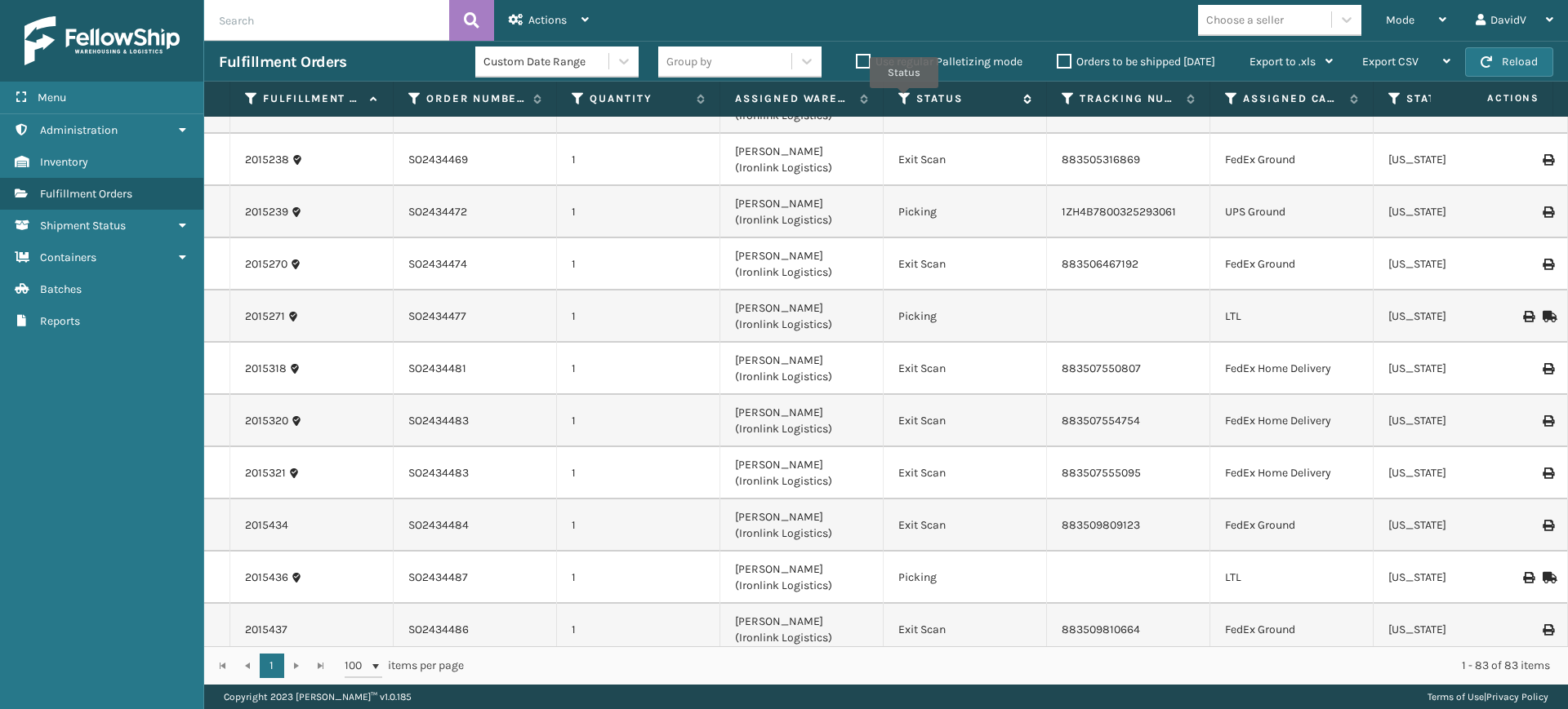
click at [903, 99] on icon at bounding box center [905, 99] width 13 height 15
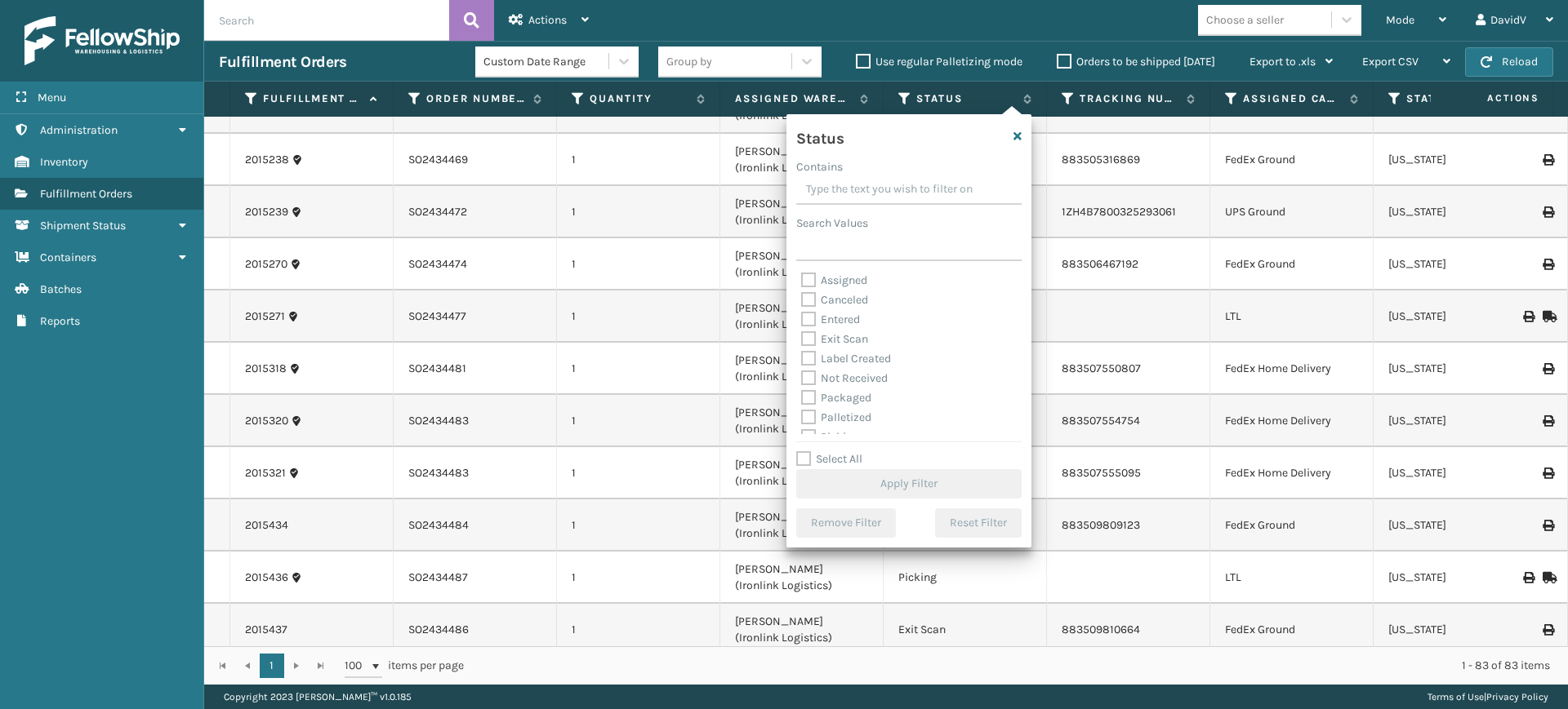
click at [853, 417] on label "Palletized" at bounding box center [836, 417] width 70 height 14
click at [802, 417] on input "Palletized" at bounding box center [801, 412] width 1 height 10
checkbox input "true"
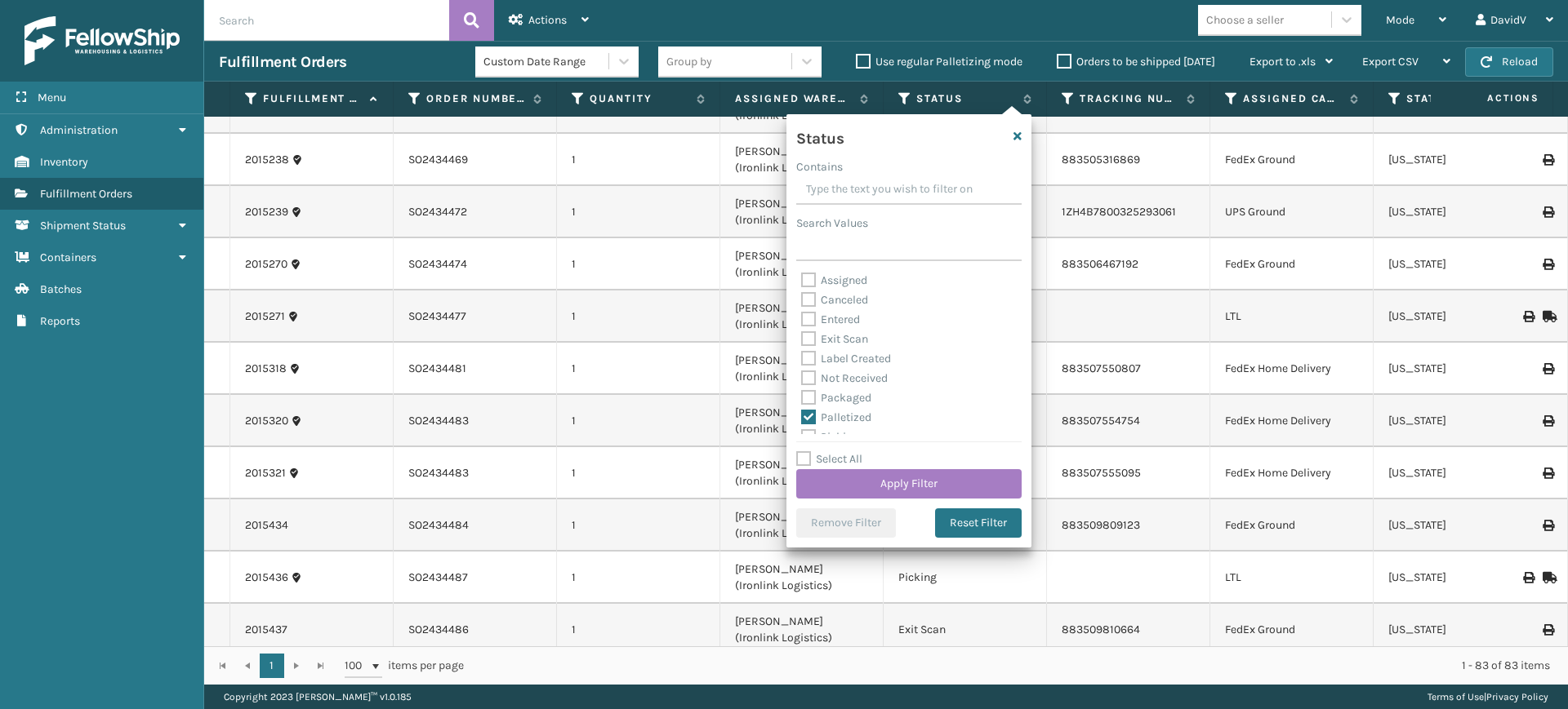
click at [847, 343] on label "Exit Scan" at bounding box center [835, 338] width 67 height 14
click at [802, 340] on input "Exit Scan" at bounding box center [801, 335] width 1 height 10
checkbox input "true"
click at [916, 480] on button "Apply Filter" at bounding box center [908, 484] width 225 height 30
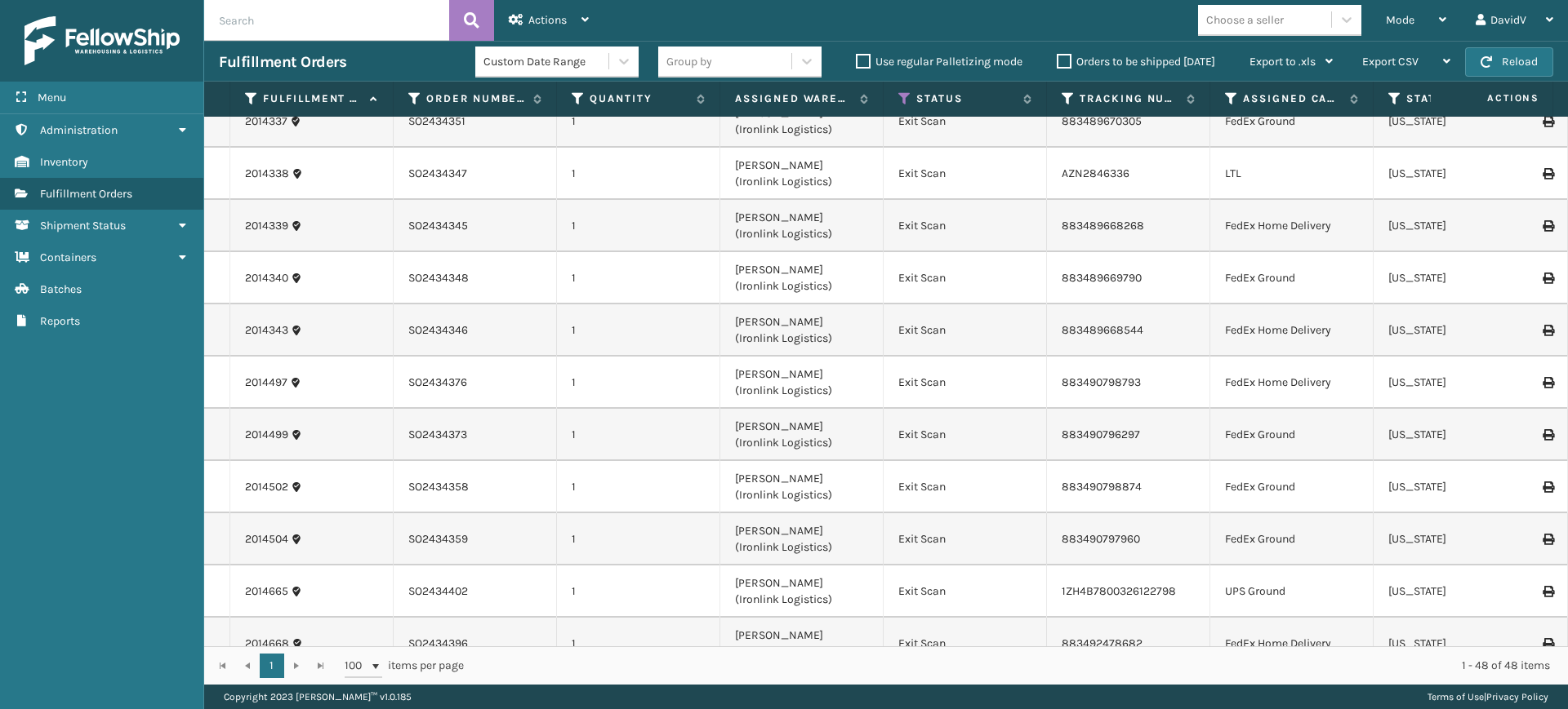
scroll to position [0, 0]
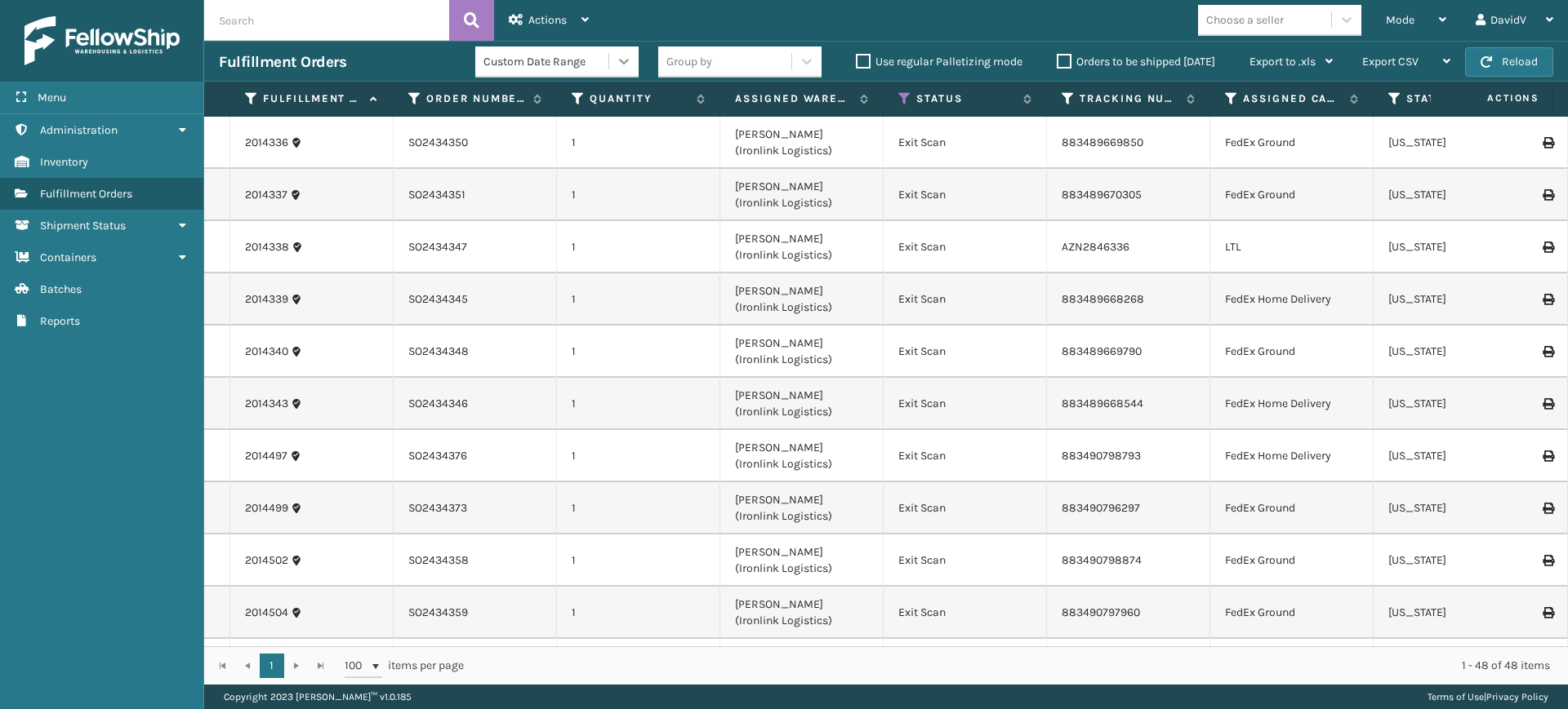
click at [616, 59] on icon at bounding box center [624, 61] width 17 height 17
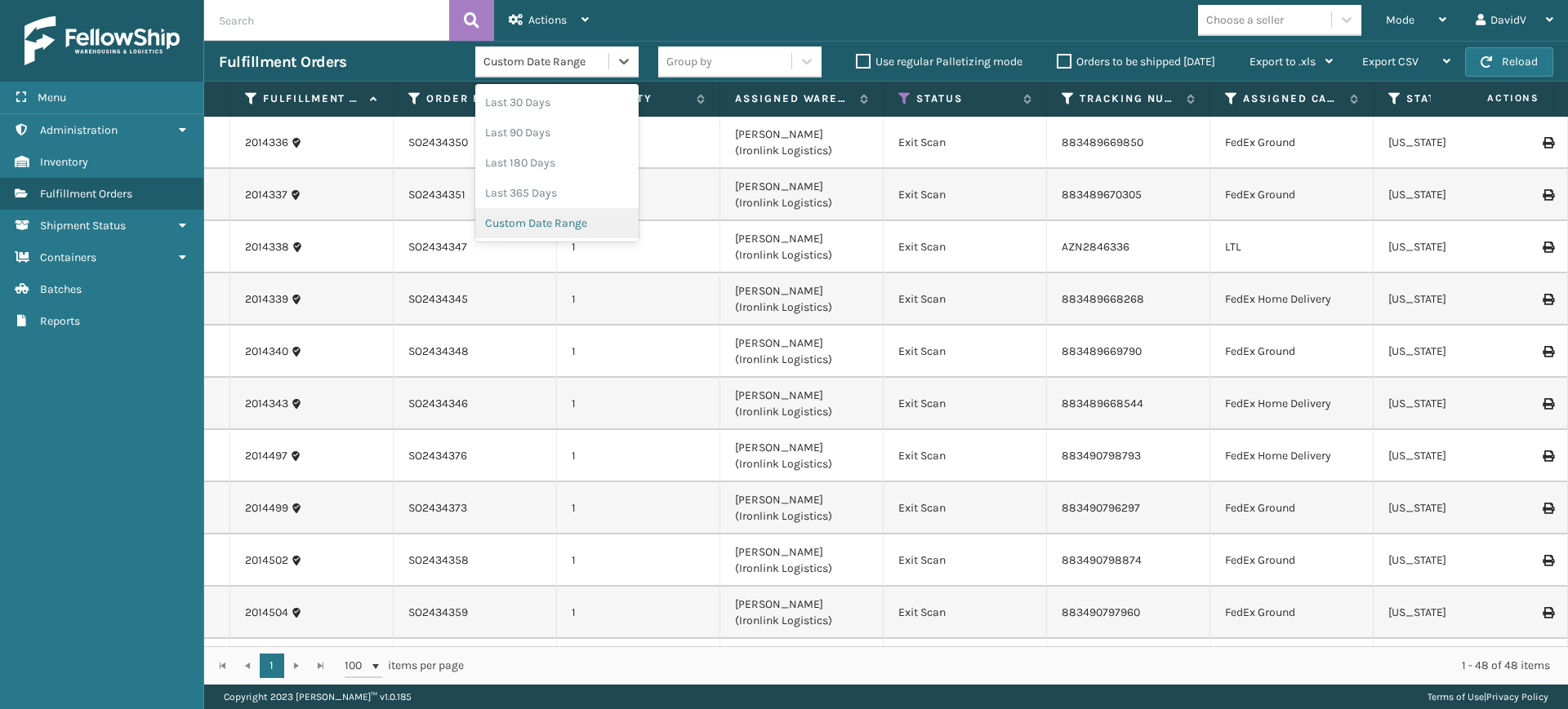
click at [559, 227] on div "Custom Date Range" at bounding box center [556, 223] width 163 height 31
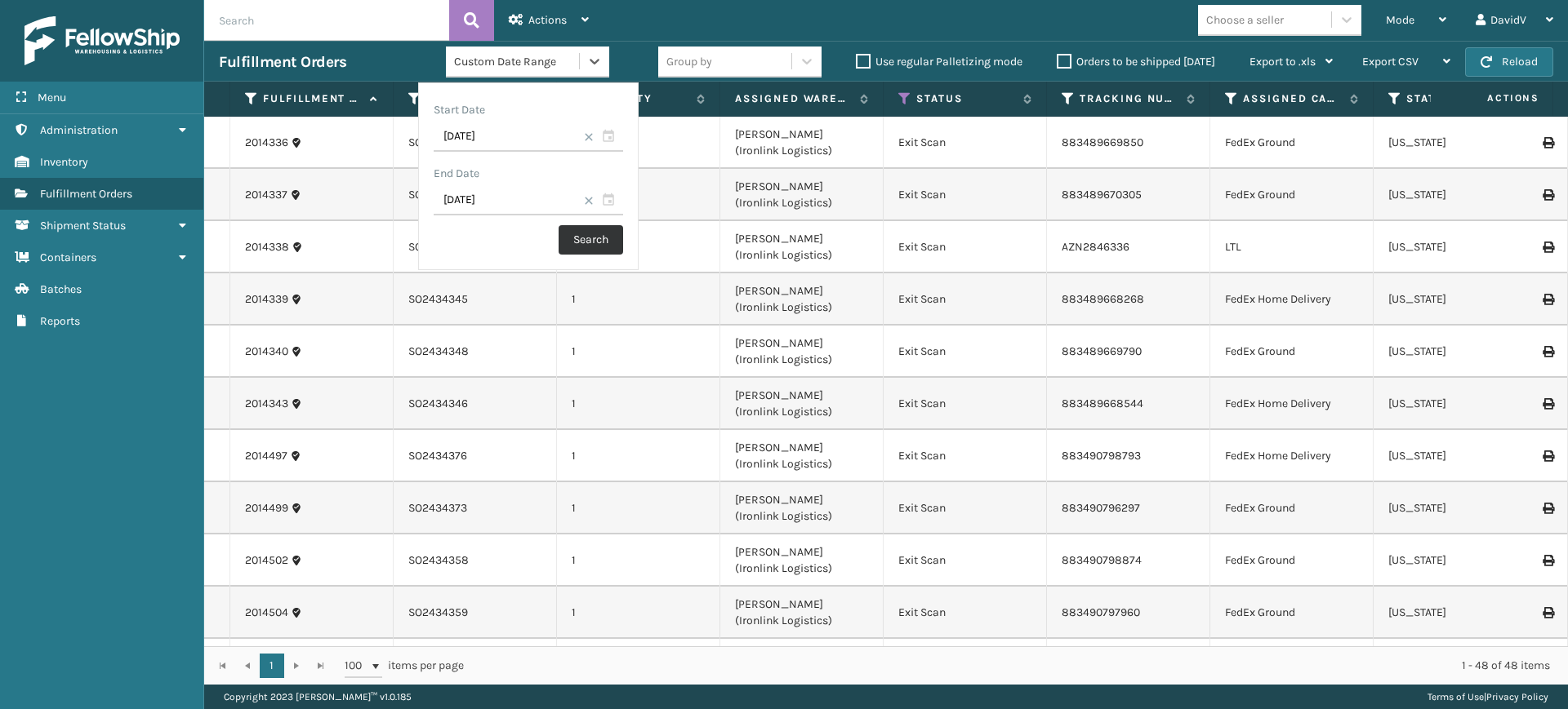
click at [578, 242] on button "Search" at bounding box center [591, 240] width 65 height 30
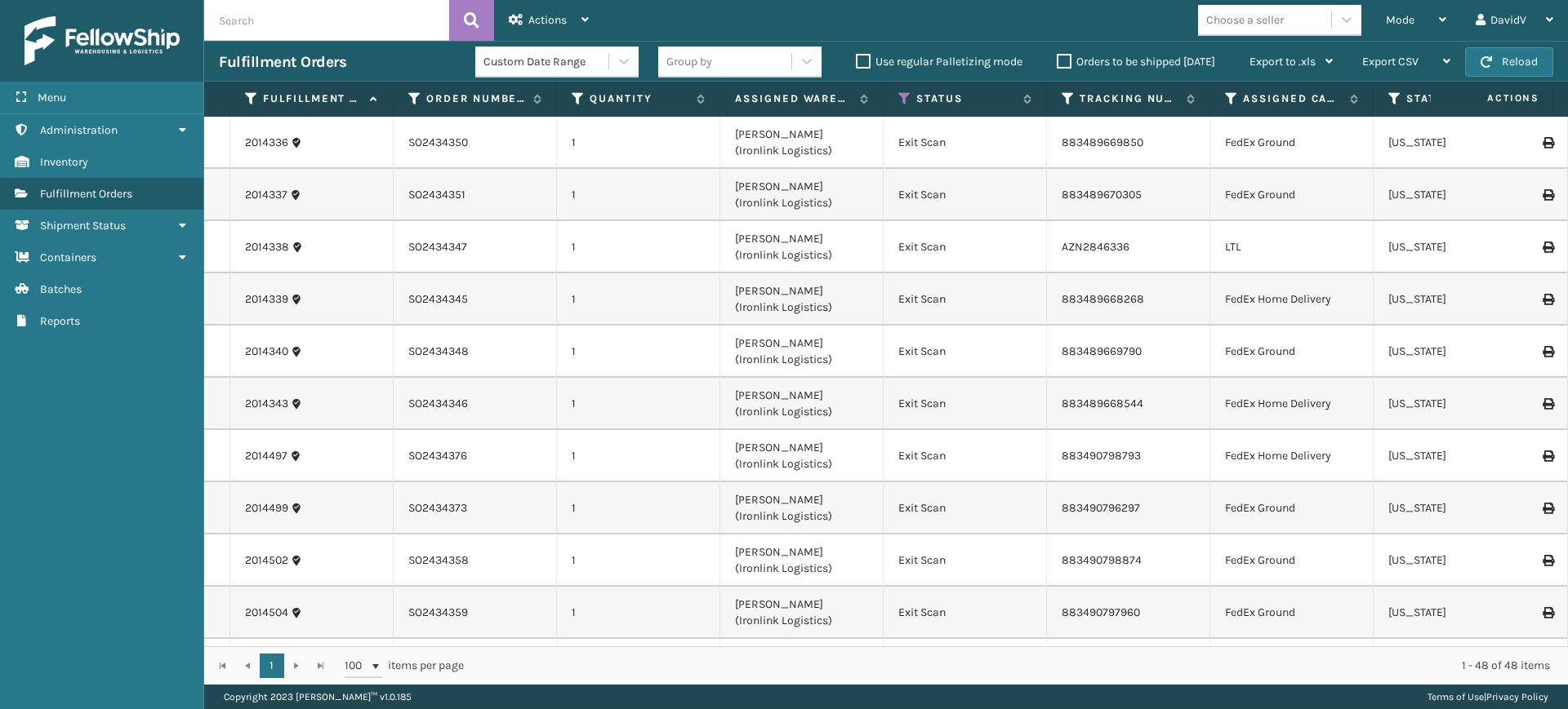
click at [1065, 60] on label "Orders to be shipped [DATE]" at bounding box center [1135, 61] width 159 height 14
click at [1057, 60] on input "Orders to be shipped [DATE]" at bounding box center [1056, 57] width 1 height 10
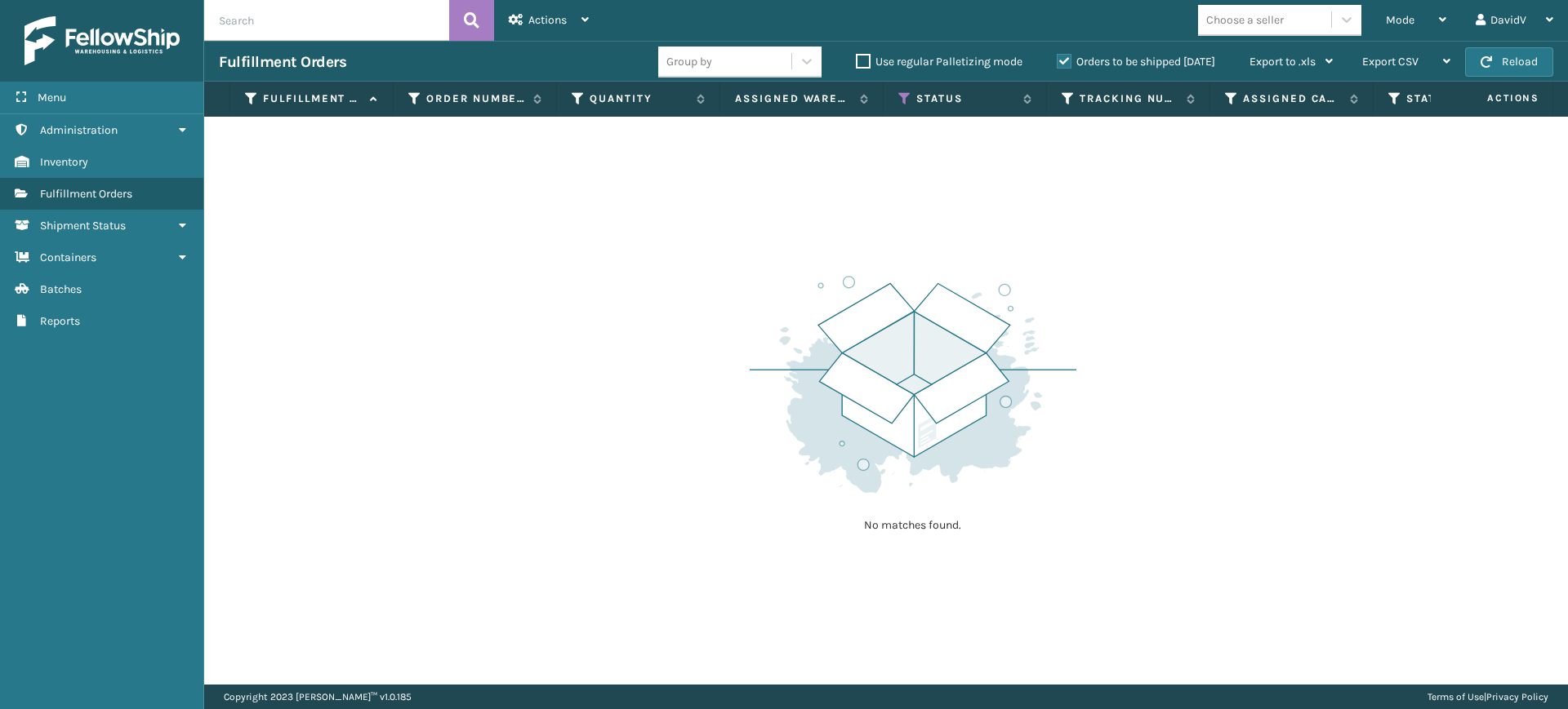
click at [1065, 60] on label "Orders to be shipped [DATE]" at bounding box center [1135, 61] width 159 height 14
click at [1057, 60] on input "Orders to be shipped [DATE]" at bounding box center [1056, 57] width 1 height 10
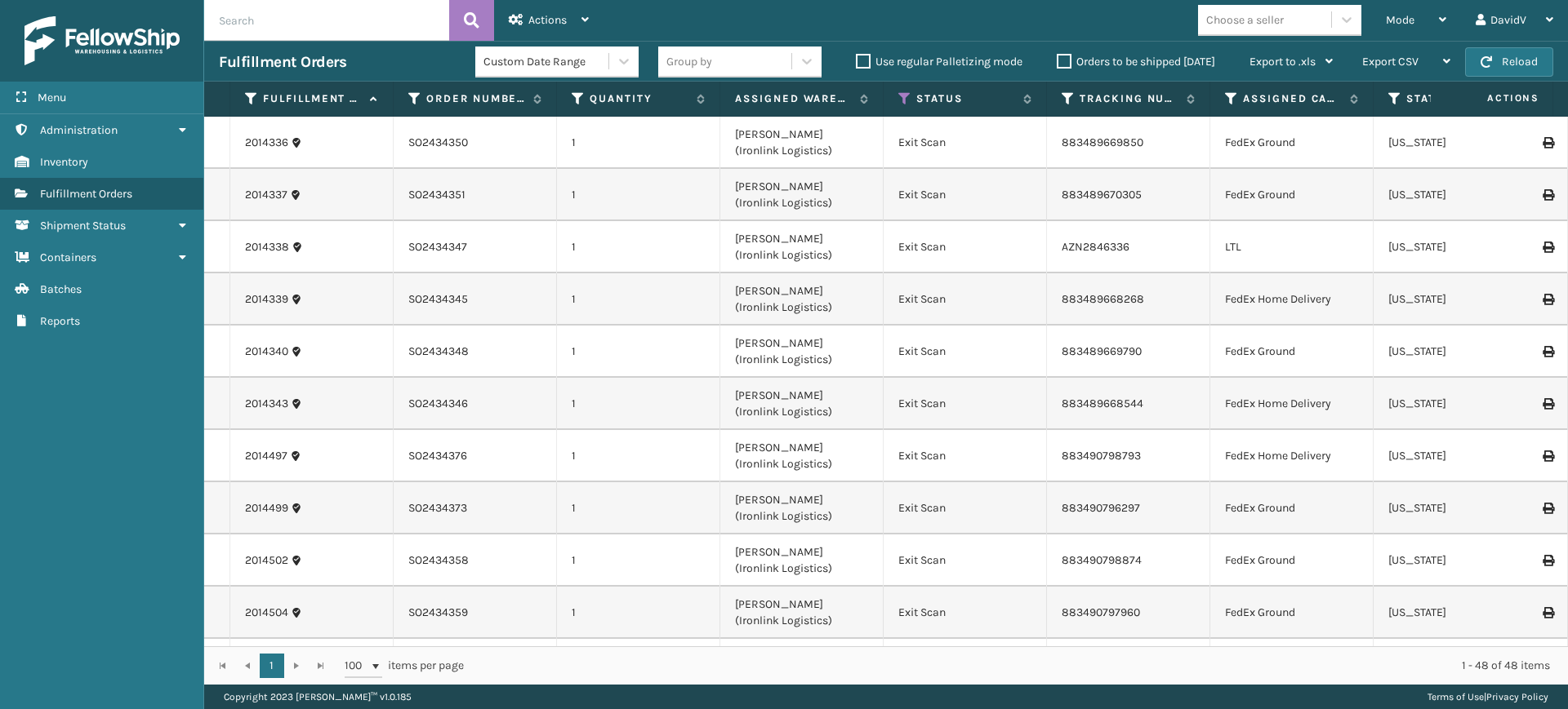
click at [298, 665] on div "1 1 100 items per page 1 - 48 of 48 items" at bounding box center [886, 665] width 1363 height 38
click at [376, 663] on span at bounding box center [376, 666] width 13 height 13
click at [376, 663] on span at bounding box center [376, 666] width 13 height 13
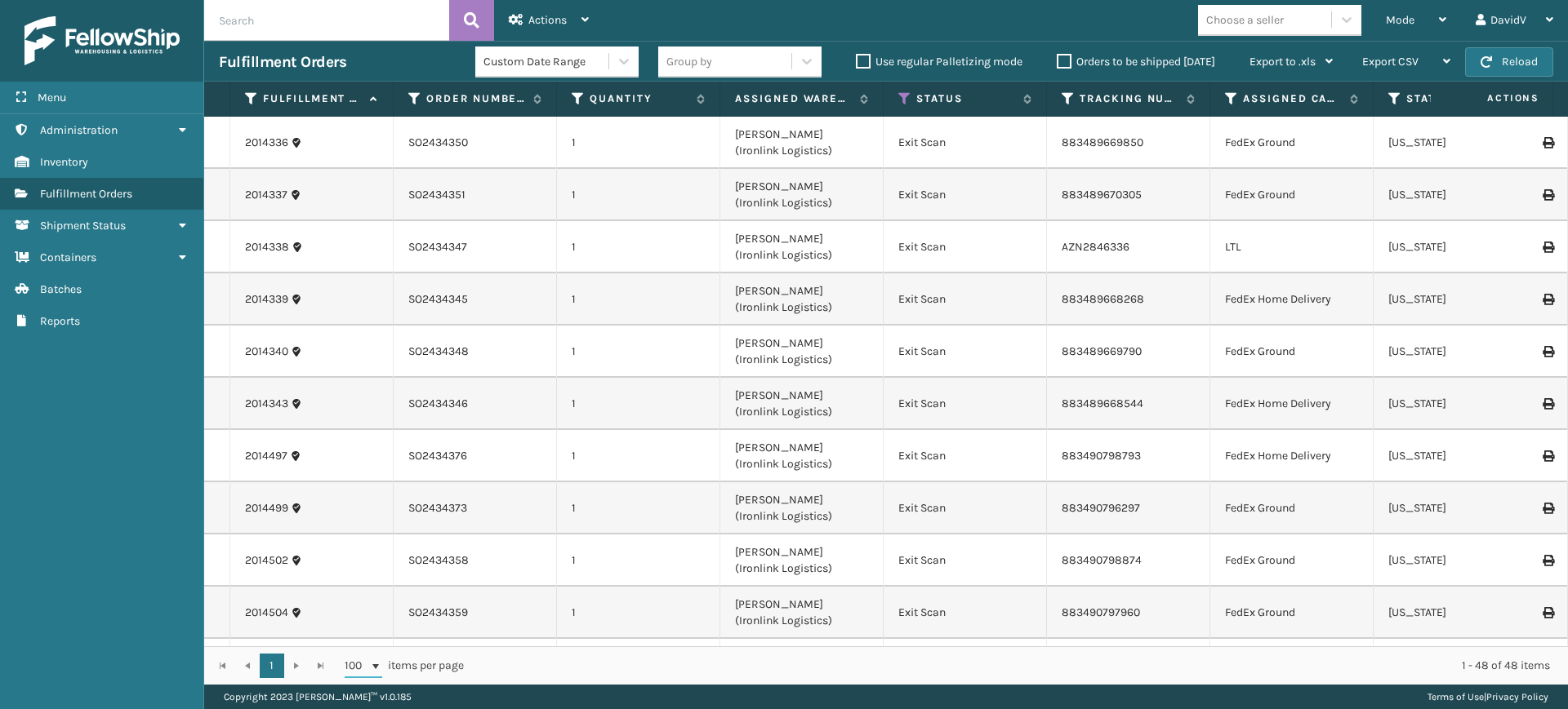
click at [376, 663] on span at bounding box center [376, 666] width 13 height 13
click at [480, 24] on button at bounding box center [471, 20] width 45 height 41
click at [482, 24] on button at bounding box center [471, 20] width 45 height 41
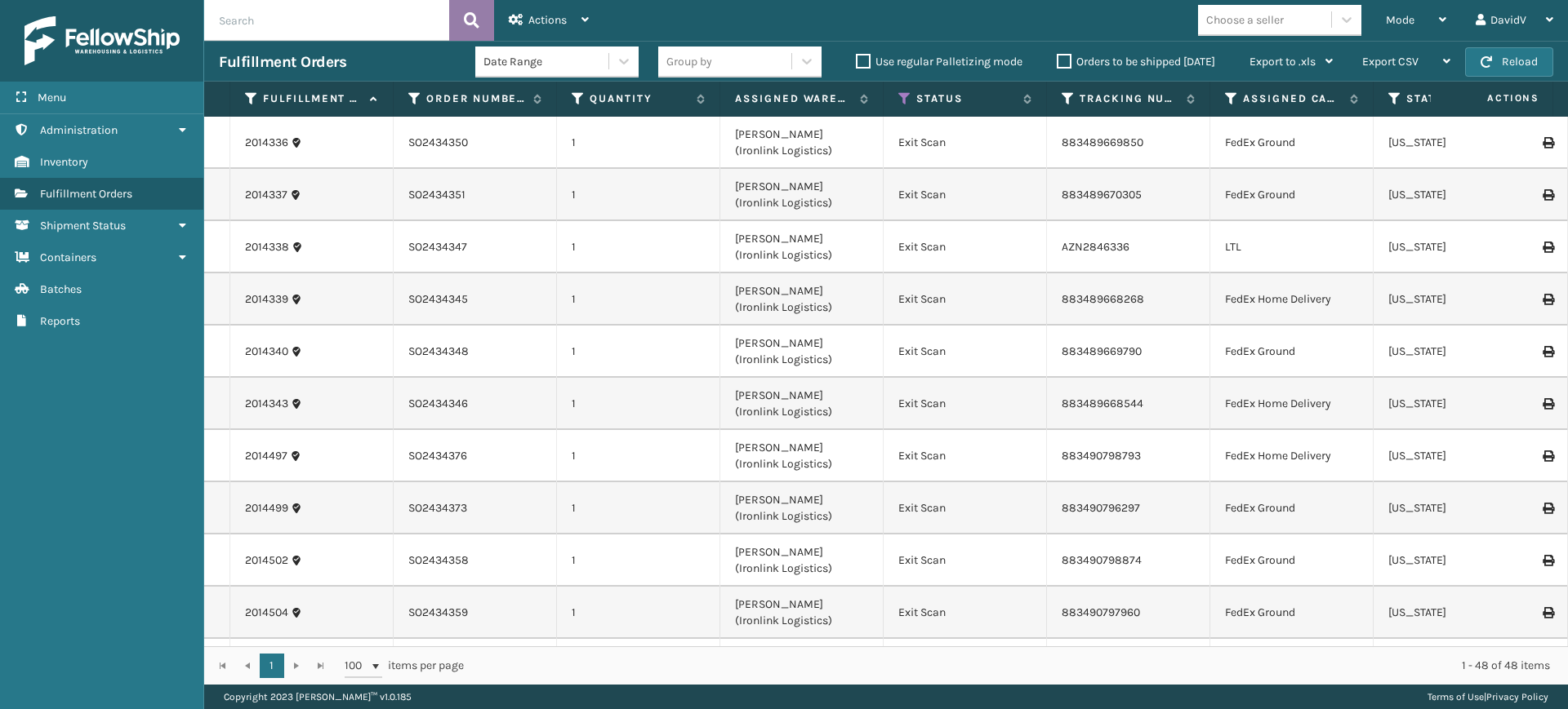
click at [482, 24] on button at bounding box center [471, 20] width 45 height 41
click at [626, 64] on icon at bounding box center [624, 61] width 17 height 17
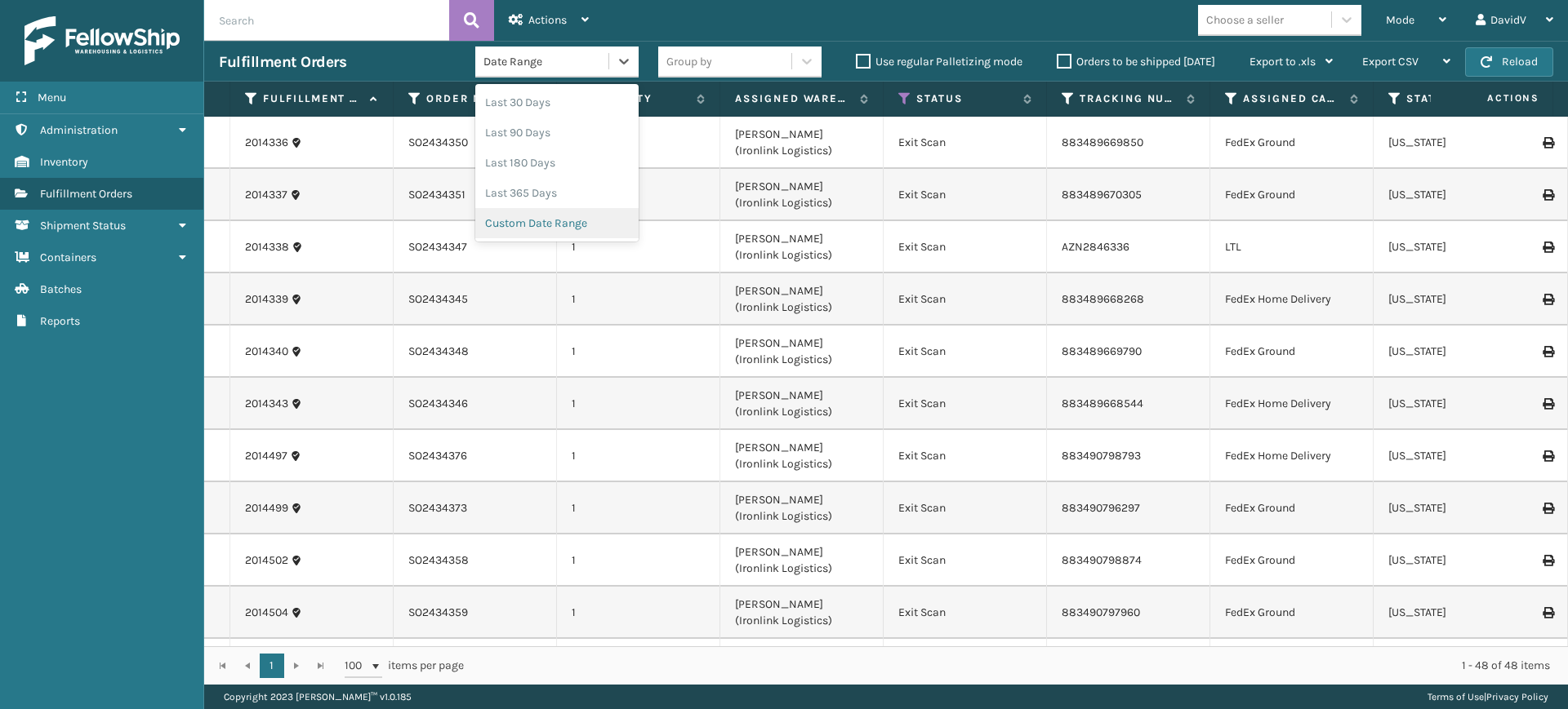
click at [580, 219] on div "Custom Date Range" at bounding box center [556, 223] width 163 height 31
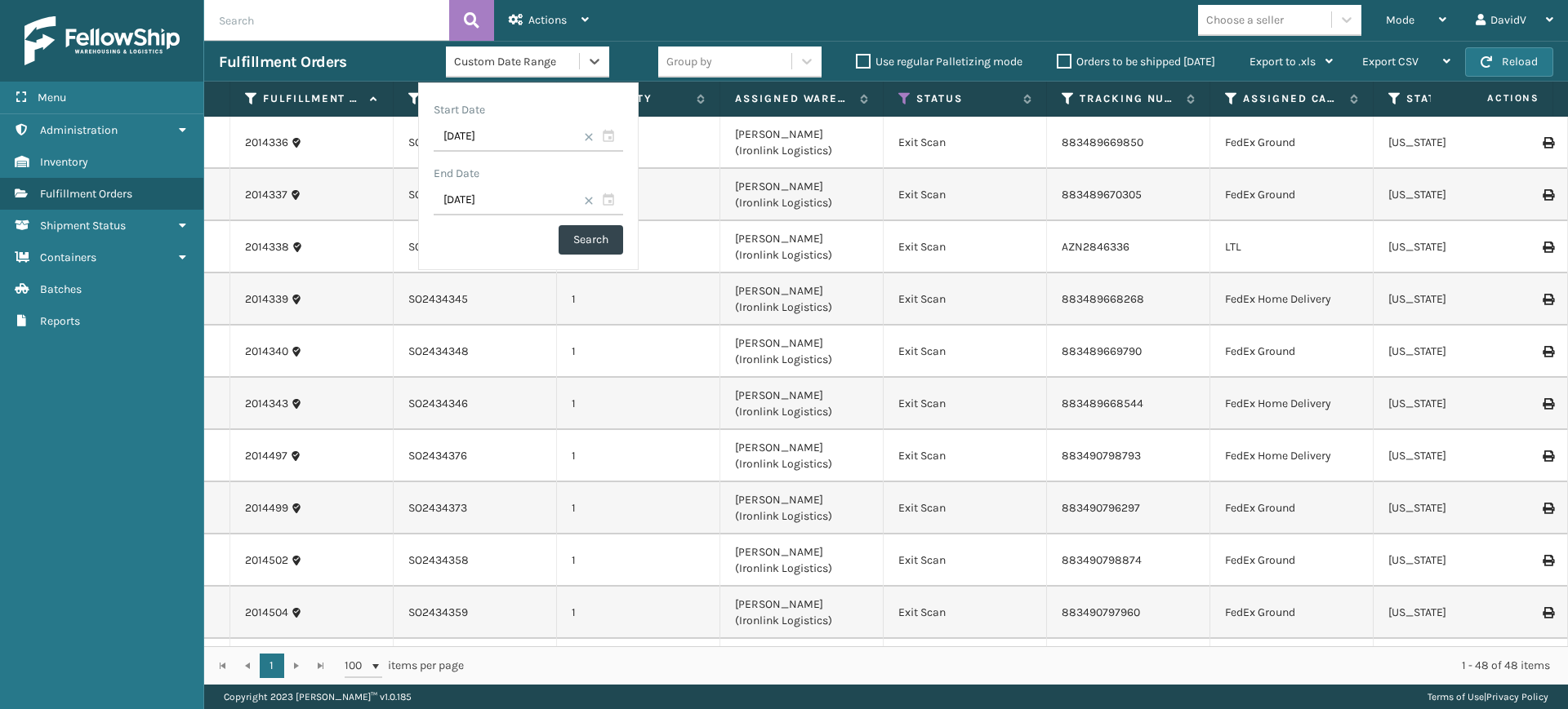
click at [585, 133] on span at bounding box center [589, 137] width 10 height 10
click at [585, 201] on span at bounding box center [589, 200] width 10 height 10
click at [898, 100] on th "Status" at bounding box center [965, 99] width 163 height 35
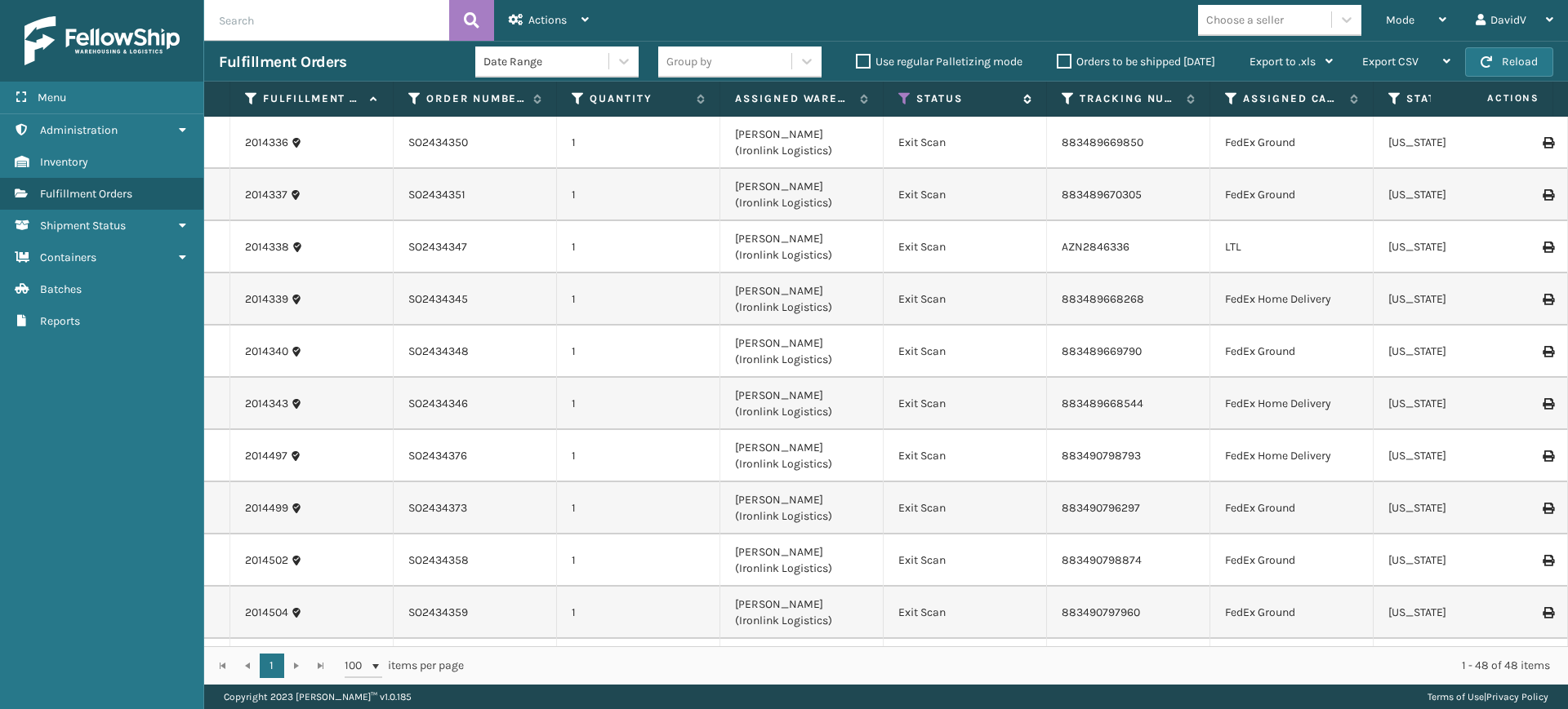
click at [906, 99] on icon at bounding box center [905, 99] width 13 height 15
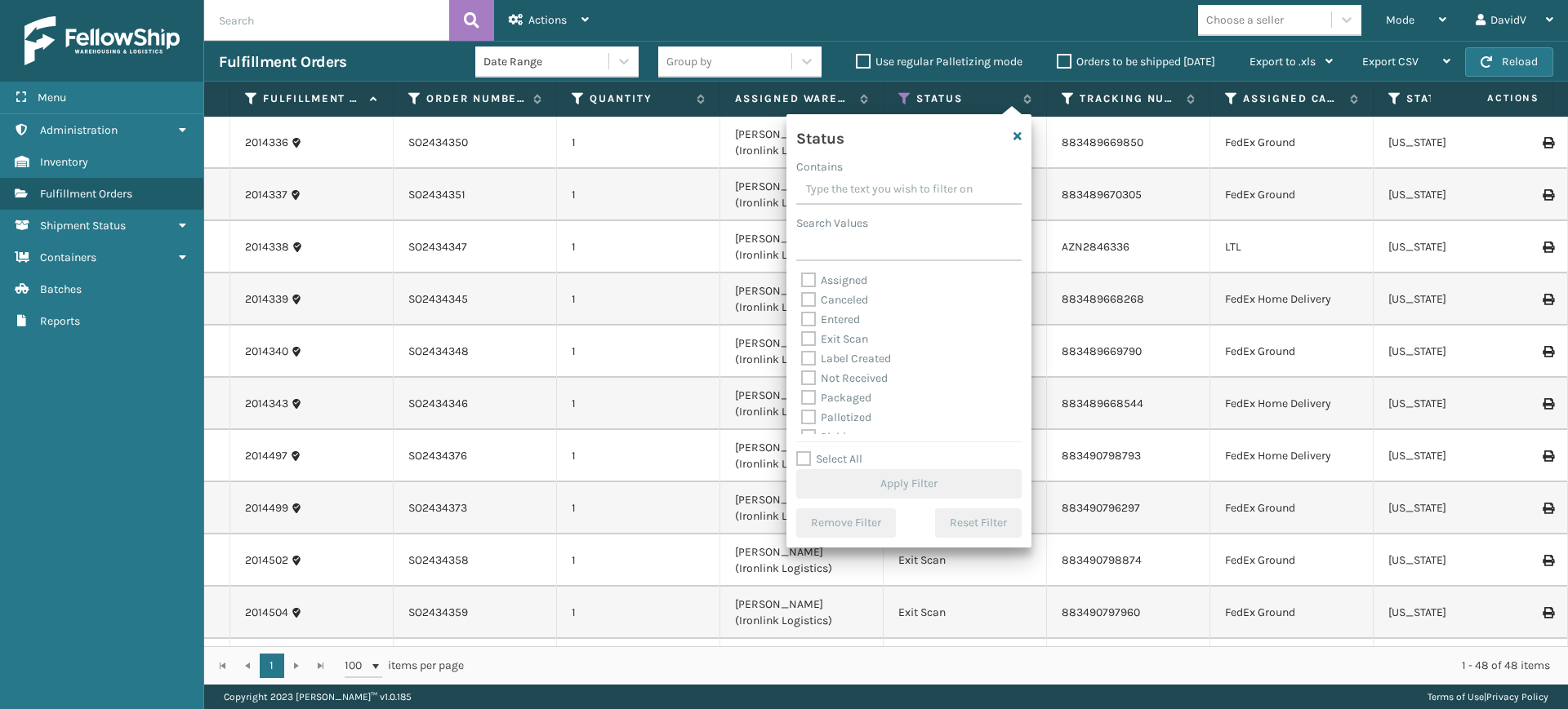
click at [844, 281] on label "Assigned" at bounding box center [834, 280] width 66 height 14
click at [802, 281] on input "Assigned" at bounding box center [801, 275] width 1 height 10
checkbox input "true"
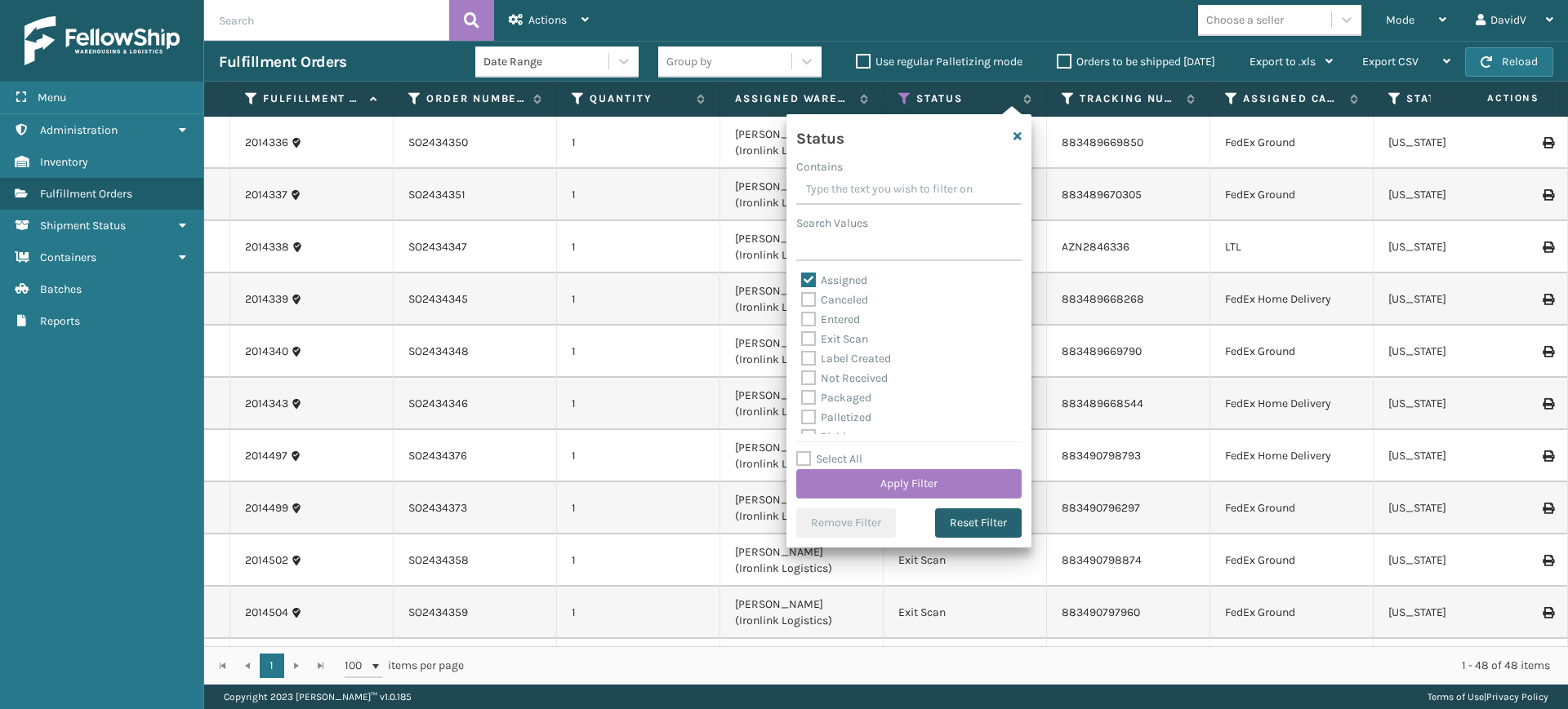
click at [975, 526] on button "Reset Filter" at bounding box center [977, 524] width 86 height 30
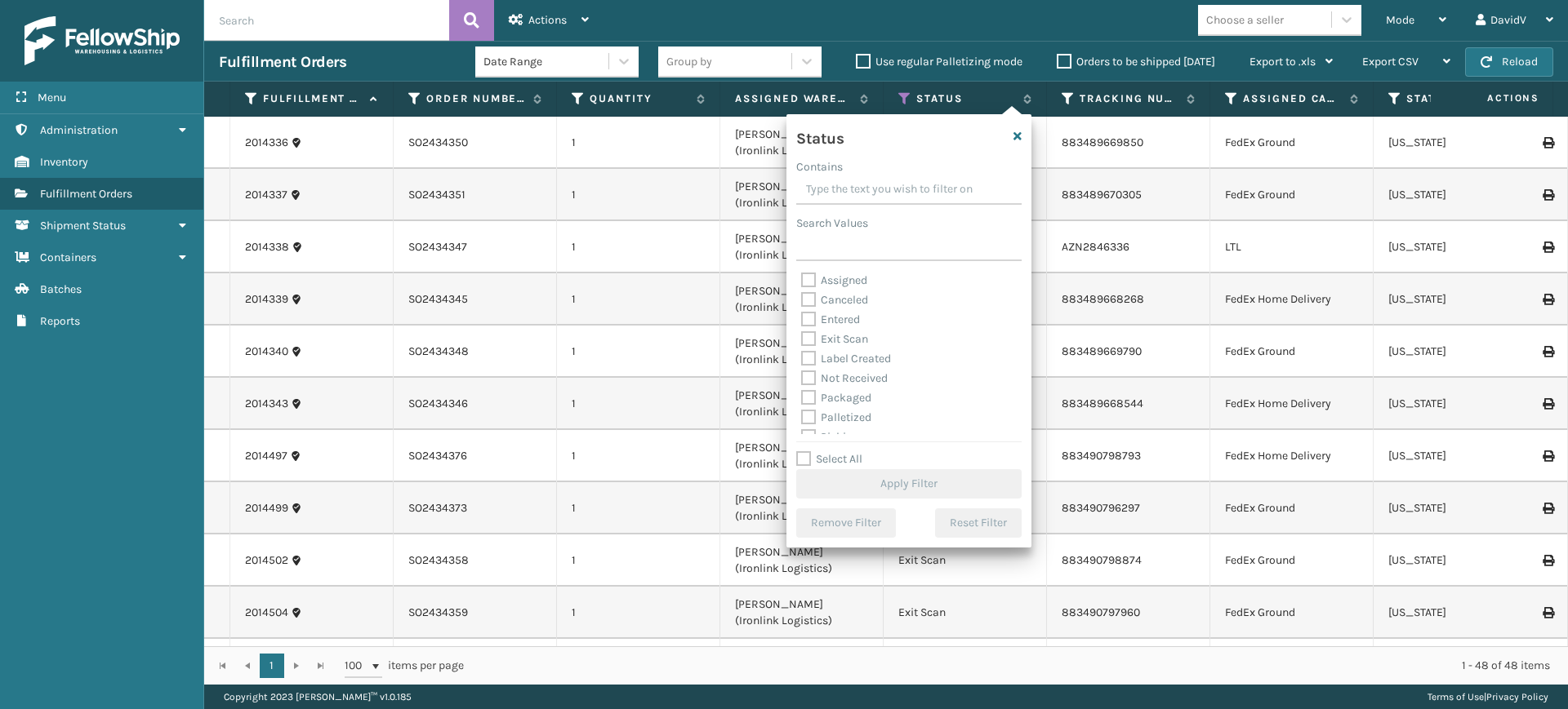
click at [858, 274] on label "Assigned" at bounding box center [834, 280] width 66 height 14
click at [802, 274] on input "Assigned" at bounding box center [801, 275] width 1 height 10
checkbox input "true"
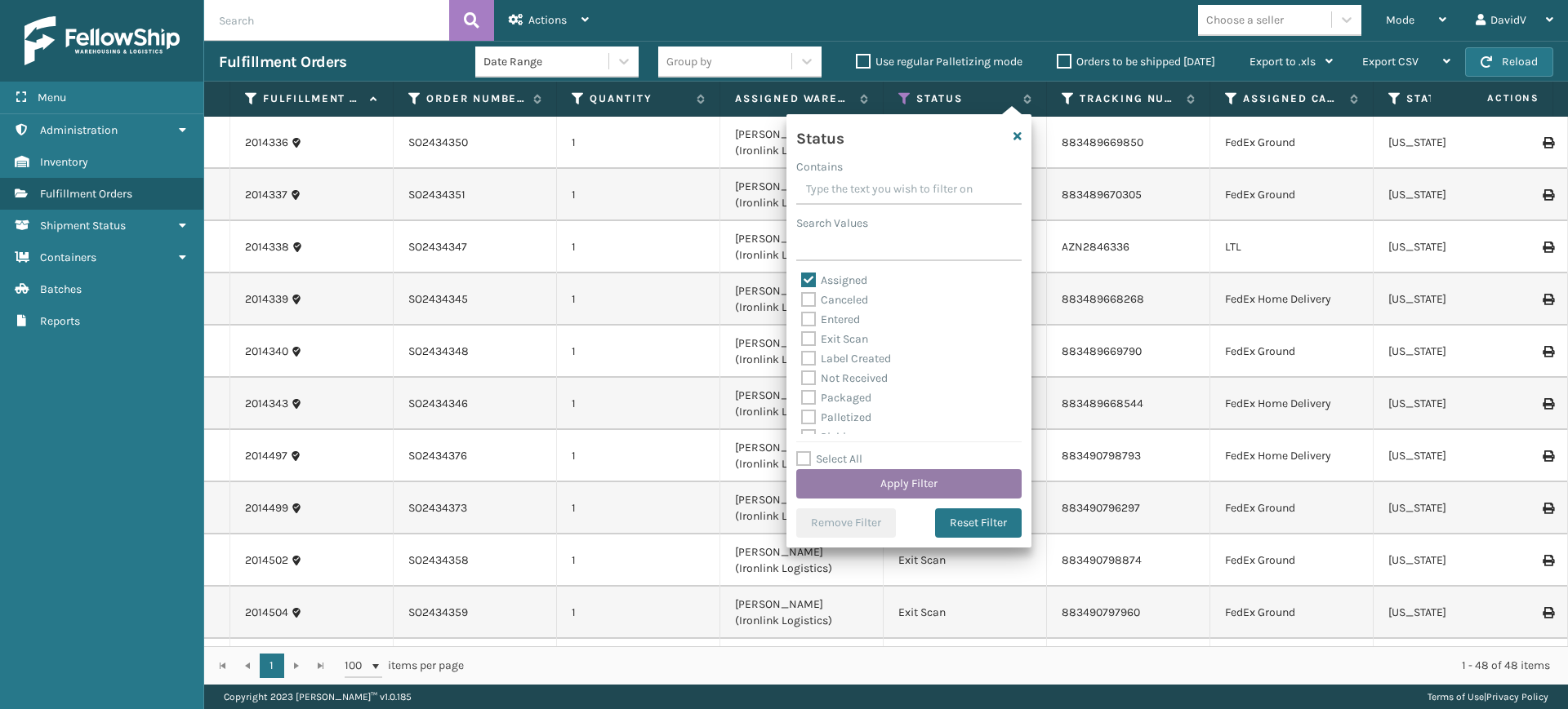
click at [928, 475] on button "Apply Filter" at bounding box center [908, 484] width 225 height 30
